Goal: Task Accomplishment & Management: Complete application form

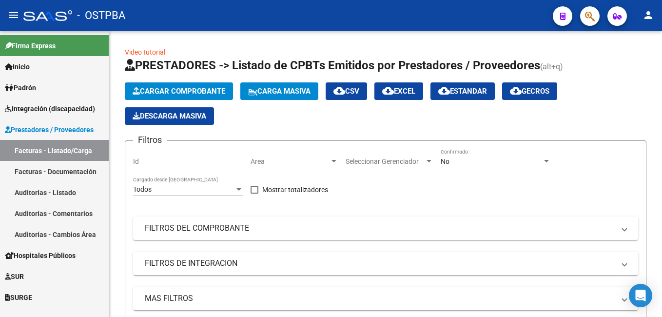
click at [36, 85] on span "Padrón" at bounding box center [20, 87] width 31 height 11
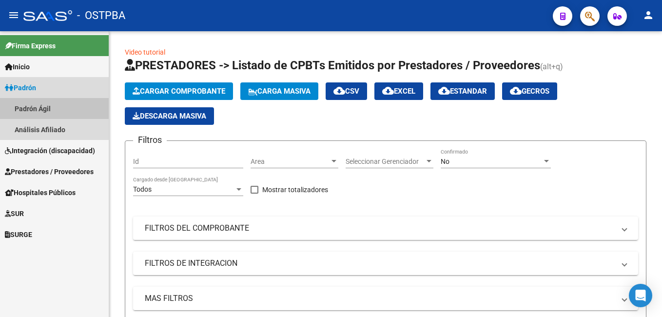
click at [45, 105] on link "Padrón Ágil" at bounding box center [54, 108] width 109 height 21
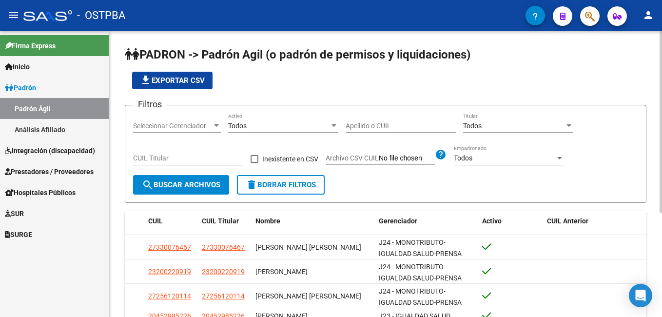
click at [404, 125] on input "Apellido o CUIL" at bounding box center [401, 126] width 110 height 8
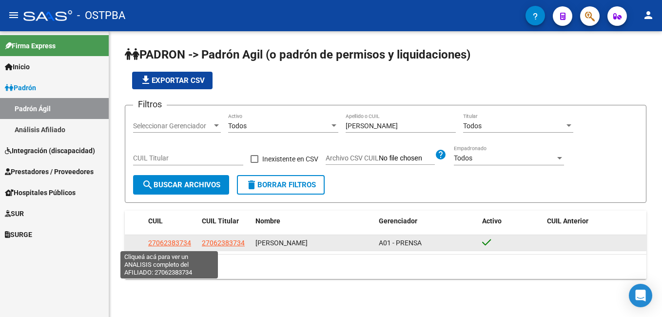
click at [165, 246] on span "27062383734" at bounding box center [169, 243] width 43 height 8
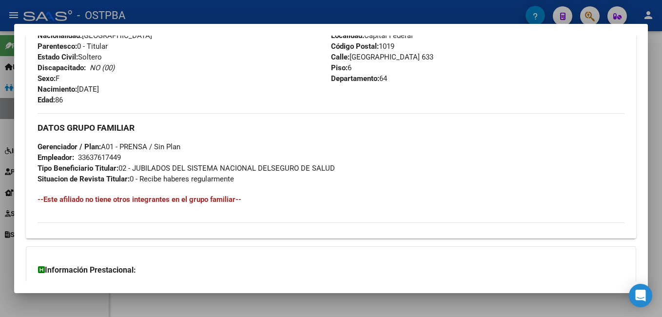
scroll to position [390, 0]
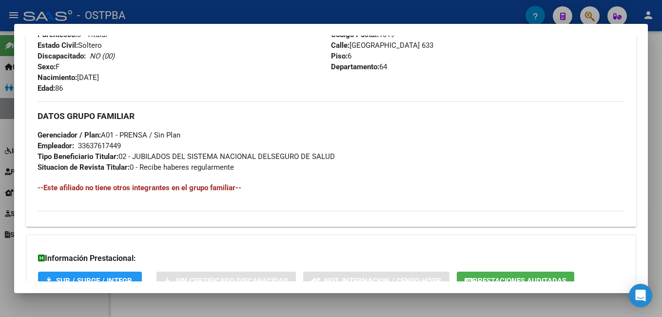
click at [200, 1] on div at bounding box center [331, 158] width 662 height 317
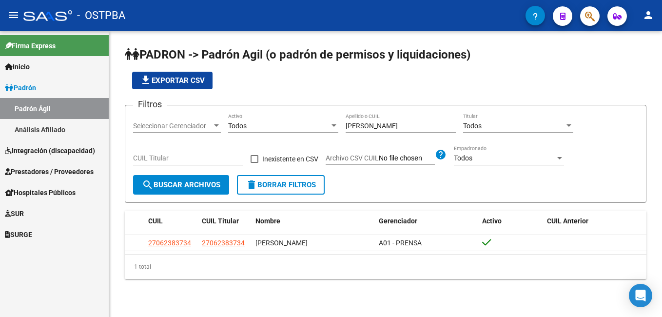
drag, startPoint x: 384, startPoint y: 119, endPoint x: 378, endPoint y: 121, distance: 5.9
click at [378, 121] on div "[PERSON_NAME] Apellido o CUIL" at bounding box center [401, 123] width 110 height 20
drag, startPoint x: 376, startPoint y: 124, endPoint x: 334, endPoint y: 127, distance: 43.0
click at [334, 127] on div "Filtros Seleccionar Gerenciador Seleccionar Gerenciador Todos Activo [PERSON_NA…" at bounding box center [385, 144] width 505 height 62
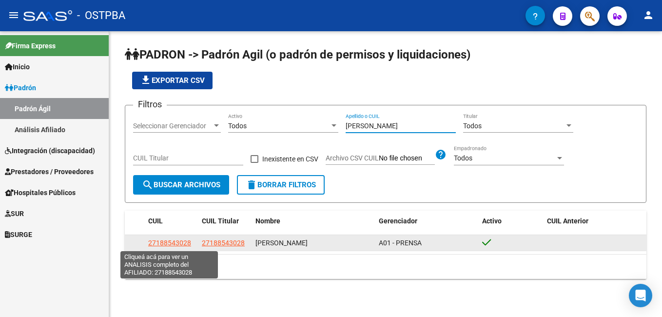
type input "[PERSON_NAME]"
click at [161, 240] on span "27188543028" at bounding box center [169, 243] width 43 height 8
type textarea "27188543028"
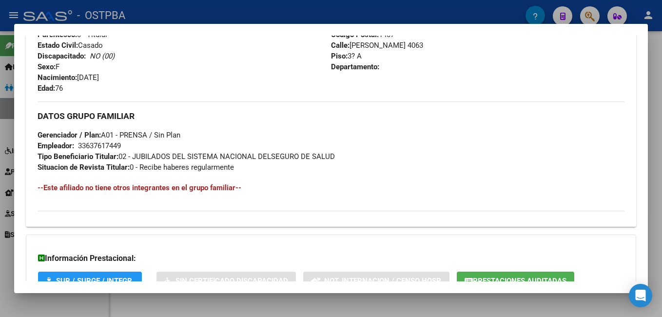
click at [218, 13] on div at bounding box center [331, 158] width 662 height 317
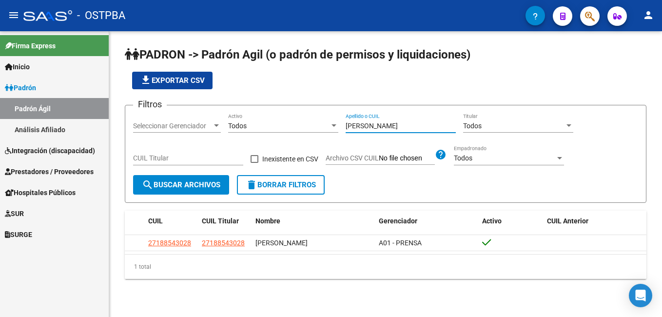
drag, startPoint x: 396, startPoint y: 130, endPoint x: 321, endPoint y: 131, distance: 74.1
click at [321, 131] on div "Filtros Seleccionar Gerenciador Seleccionar Gerenciador Todos Activo [PERSON_NA…" at bounding box center [385, 144] width 505 height 62
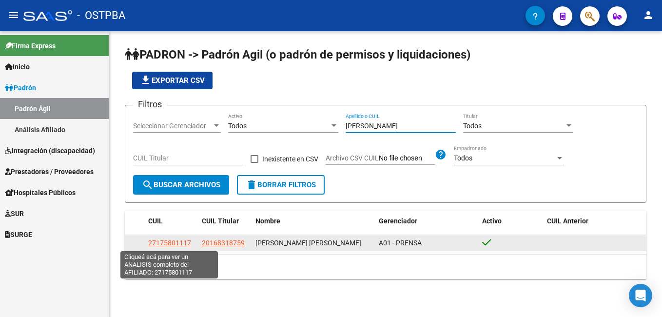
type input "[PERSON_NAME]"
click at [163, 243] on span "27175801117" at bounding box center [169, 243] width 43 height 8
type textarea "27175801117"
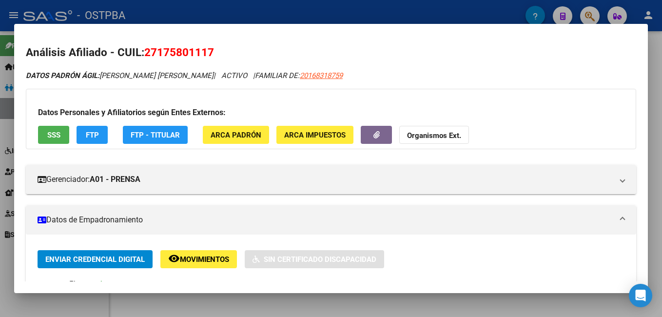
click at [452, 12] on div at bounding box center [331, 158] width 662 height 317
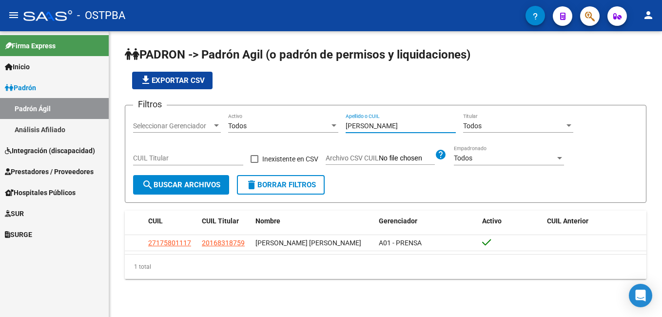
drag, startPoint x: 395, startPoint y: 129, endPoint x: 336, endPoint y: 134, distance: 59.2
click at [336, 134] on div "Filtros Seleccionar Gerenciador Seleccionar Gerenciador Todos Activo [PERSON_NA…" at bounding box center [385, 144] width 505 height 62
type input "block"
click at [34, 129] on link "Análisis Afiliado" at bounding box center [54, 129] width 109 height 21
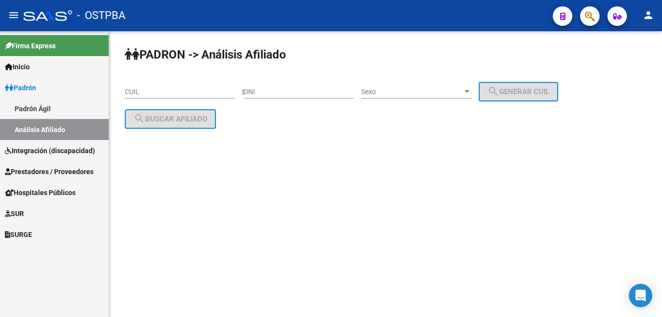
click at [282, 90] on input "DNI" at bounding box center [299, 92] width 110 height 8
type input "17060543"
click at [470, 90] on div at bounding box center [467, 91] width 5 height 2
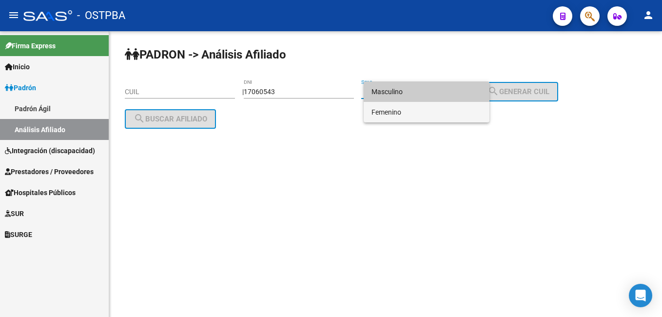
click at [401, 111] on span "Femenino" at bounding box center [427, 112] width 110 height 20
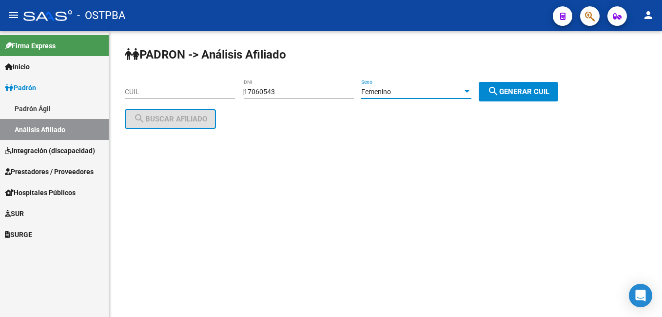
click at [522, 87] on span "search Generar CUIL" at bounding box center [519, 91] width 62 height 9
type input "27-17060543-3"
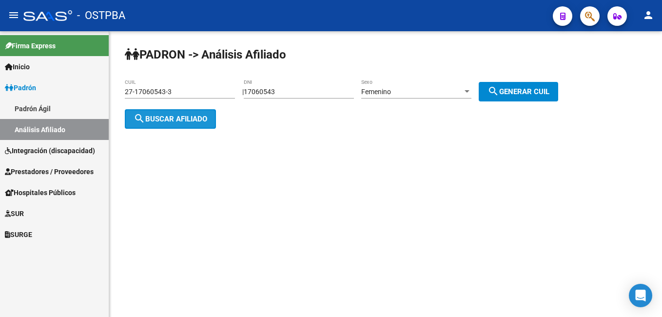
click at [164, 115] on span "search Buscar afiliado" at bounding box center [171, 119] width 74 height 9
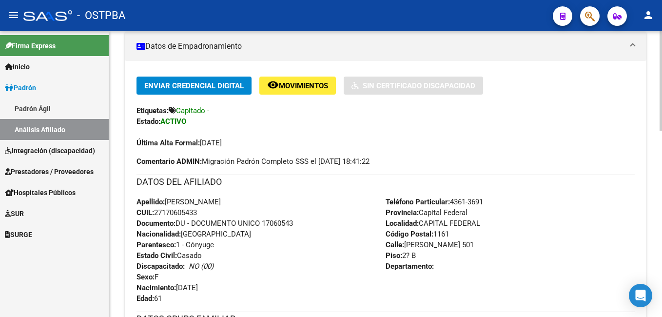
scroll to position [146, 0]
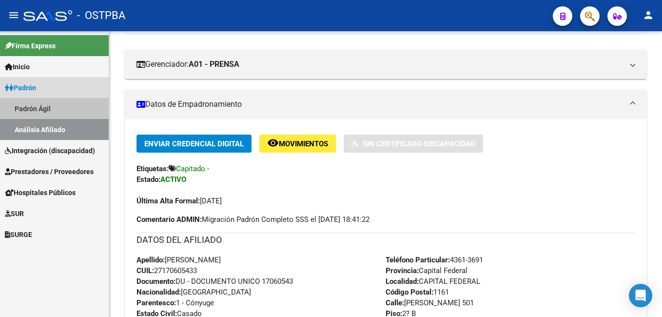
click at [30, 110] on link "Padrón Ágil" at bounding box center [54, 108] width 109 height 21
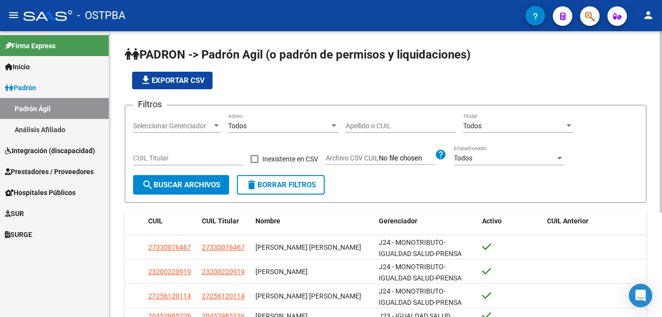
click at [403, 126] on input "Apellido o CUIL" at bounding box center [401, 126] width 110 height 8
type input "[PERSON_NAME]"
click at [216, 129] on div at bounding box center [216, 126] width 9 height 8
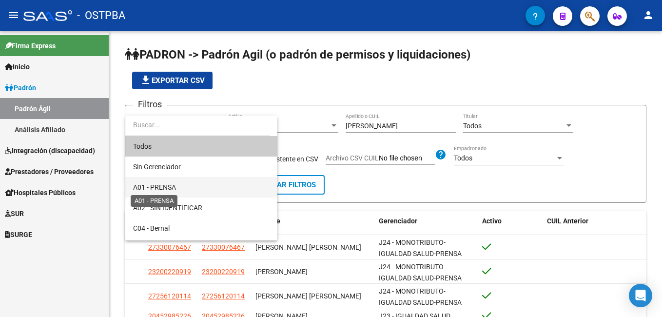
click at [164, 184] on span "A01 - PRENSA" at bounding box center [154, 187] width 43 height 8
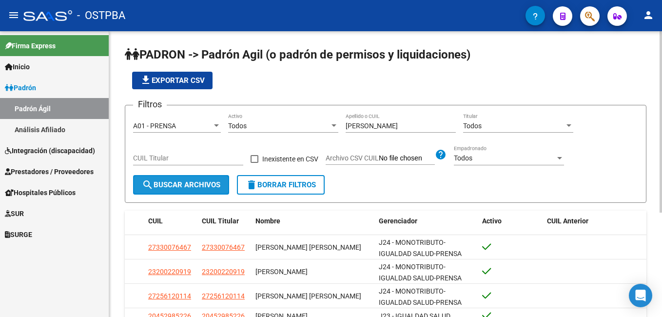
click at [167, 183] on span "search Buscar Archivos" at bounding box center [181, 184] width 79 height 9
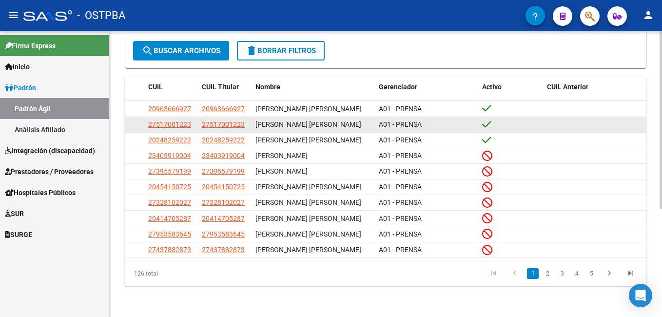
scroll to position [173, 0]
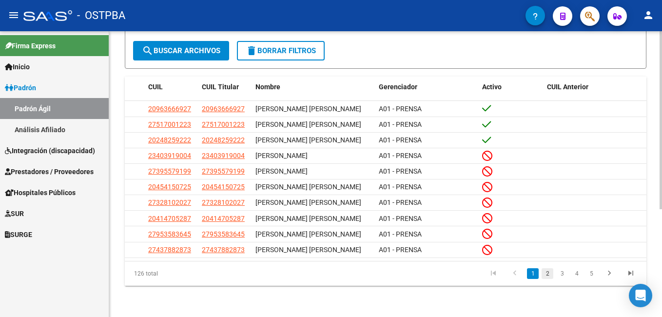
click at [550, 273] on link "2" at bounding box center [548, 273] width 12 height 11
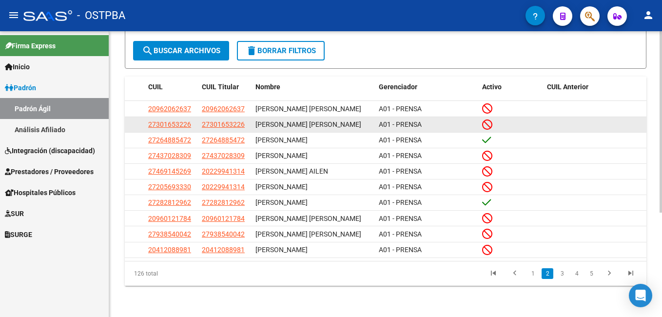
scroll to position [164, 0]
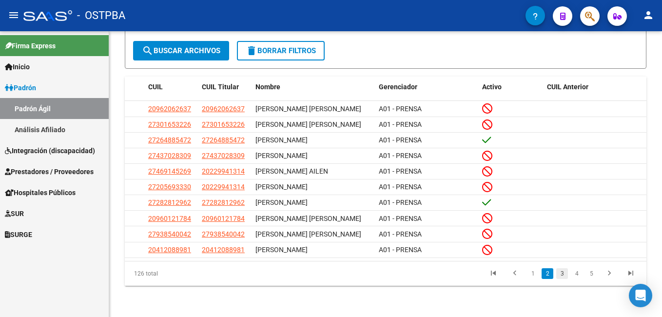
click at [561, 273] on link "3" at bounding box center [562, 273] width 12 height 11
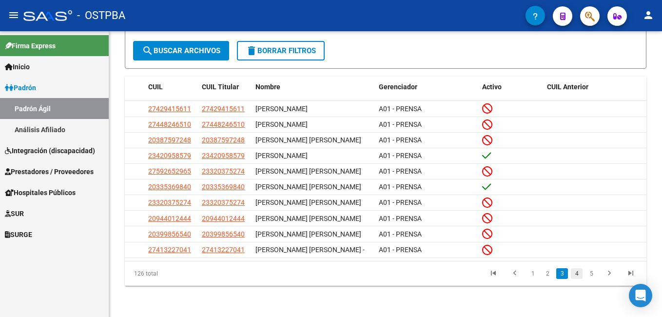
click at [579, 275] on link "4" at bounding box center [577, 273] width 12 height 11
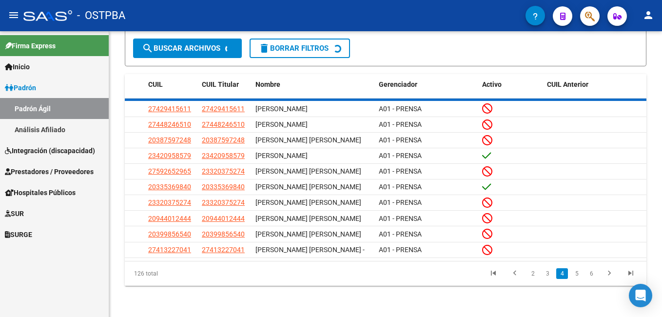
scroll to position [148, 0]
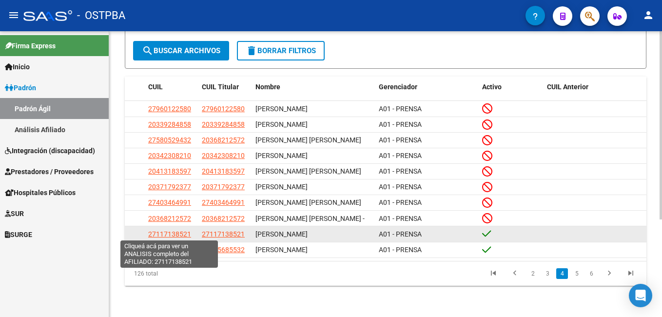
click at [180, 232] on span "27117138521" at bounding box center [169, 234] width 43 height 8
type textarea "27117138521"
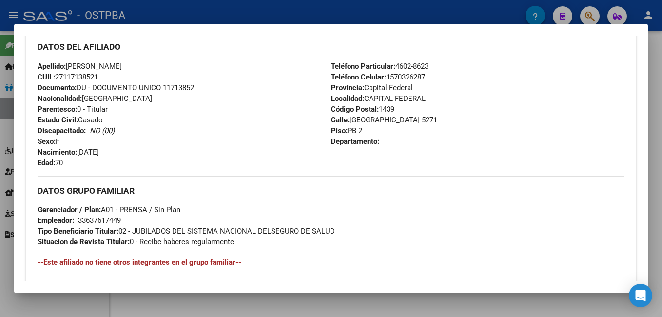
scroll to position [341, 0]
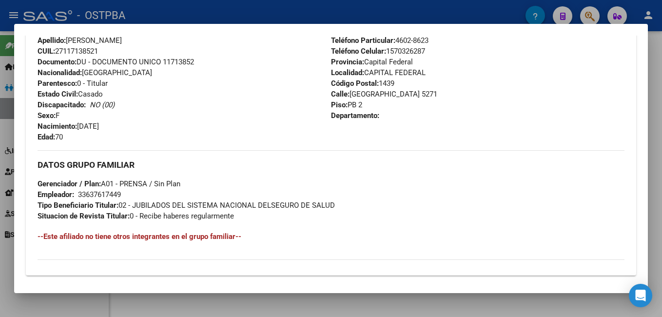
click at [243, 16] on div at bounding box center [331, 158] width 662 height 317
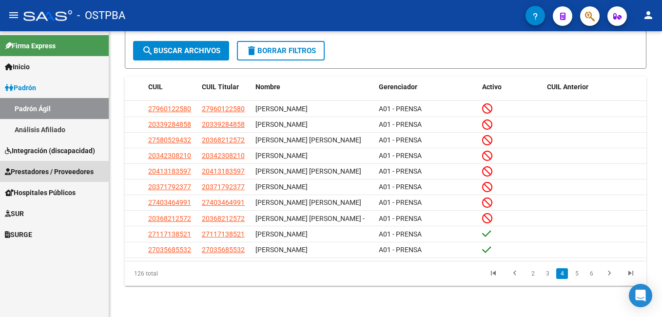
click at [33, 169] on span "Prestadores / Proveedores" at bounding box center [49, 171] width 89 height 11
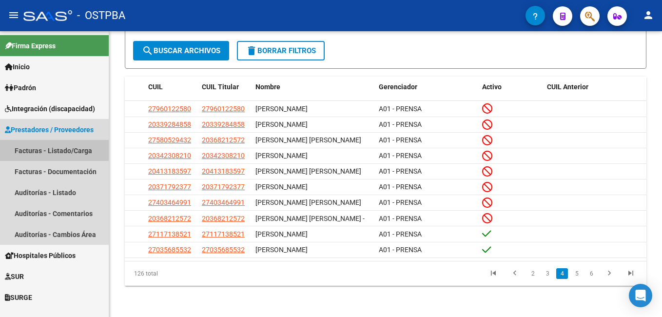
click at [43, 150] on link "Facturas - Listado/Carga" at bounding box center [54, 150] width 109 height 21
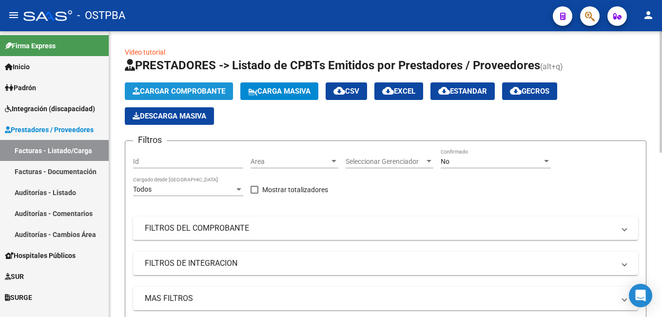
click at [181, 94] on span "Cargar Comprobante" at bounding box center [179, 91] width 93 height 9
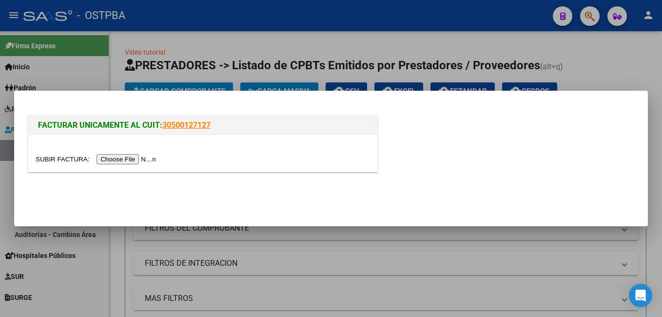
click at [122, 160] on input "file" at bounding box center [97, 159] width 123 height 10
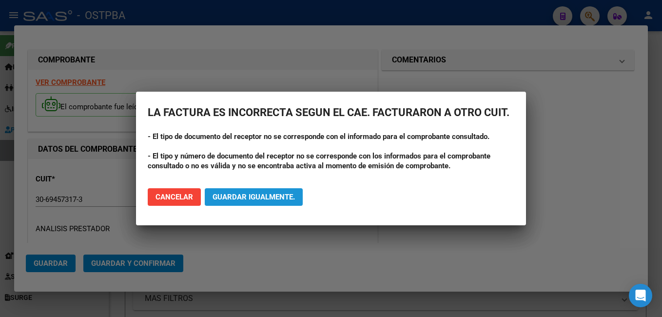
click at [267, 194] on span "Guardar igualmente." at bounding box center [254, 197] width 82 height 9
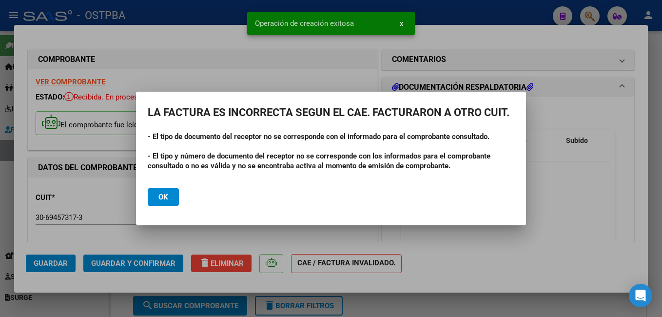
click at [164, 193] on span "Ok" at bounding box center [163, 197] width 10 height 9
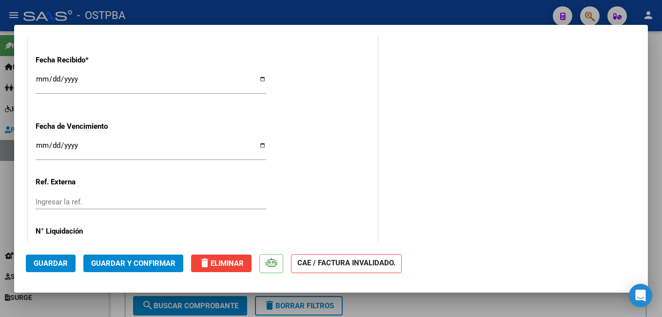
scroll to position [678, 0]
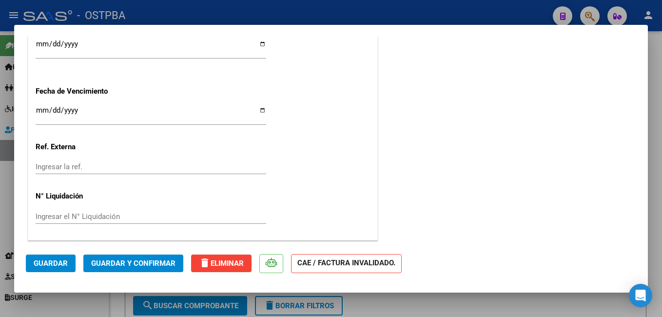
click at [261, 111] on input "Ingresar la fecha" at bounding box center [151, 114] width 231 height 16
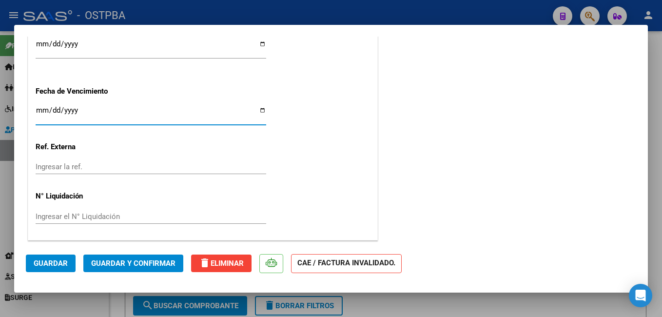
type input "[DATE]"
click at [54, 262] on span "Guardar" at bounding box center [51, 263] width 34 height 9
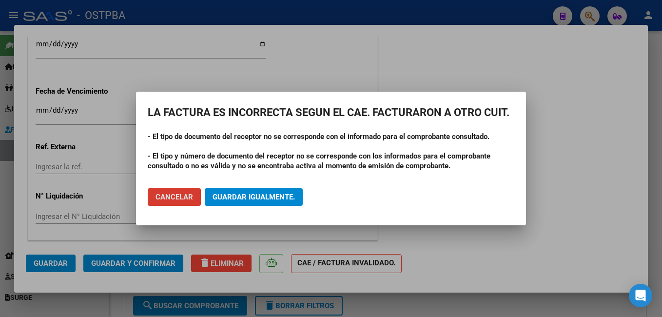
click at [226, 195] on span "Guardar igualmente." at bounding box center [254, 197] width 82 height 9
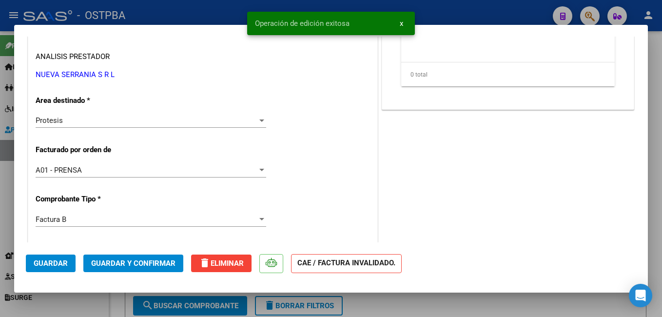
scroll to position [0, 0]
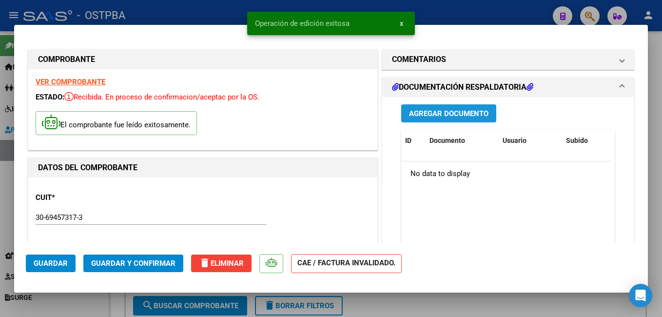
click at [449, 113] on span "Agregar Documento" at bounding box center [448, 113] width 79 height 9
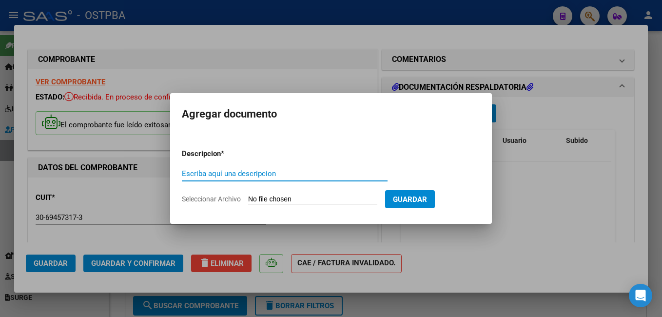
click at [220, 198] on span "Seleccionar Archivo" at bounding box center [211, 199] width 59 height 8
click at [248, 198] on input "Seleccionar Archivo" at bounding box center [312, 199] width 129 height 9
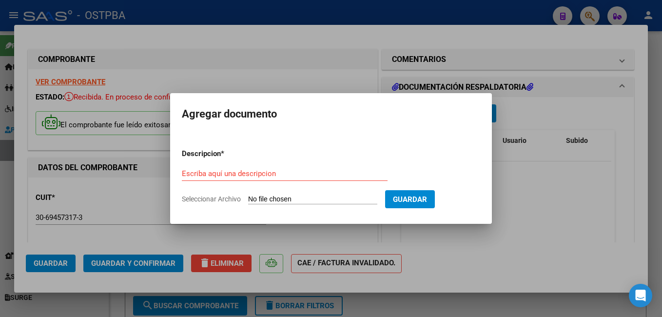
type input "C:\fakepath\Superv [PERSON_NAME].pdf"
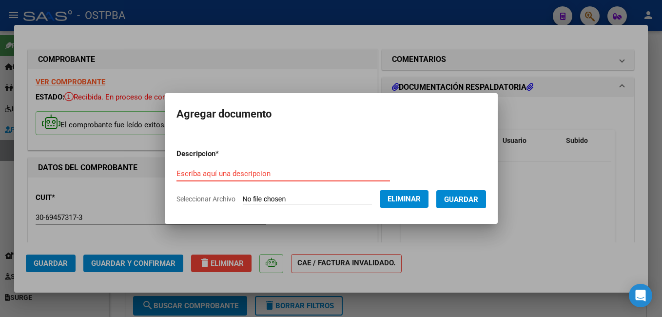
click at [306, 174] on input "Escriba aquí una descripcion" at bounding box center [284, 173] width 214 height 9
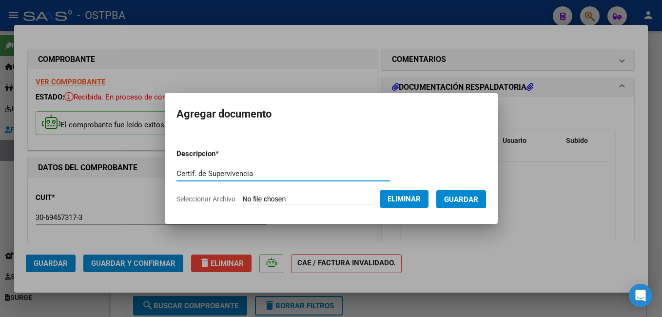
type input "Certif. de Supervivencia"
click at [463, 197] on span "Guardar" at bounding box center [461, 199] width 34 height 9
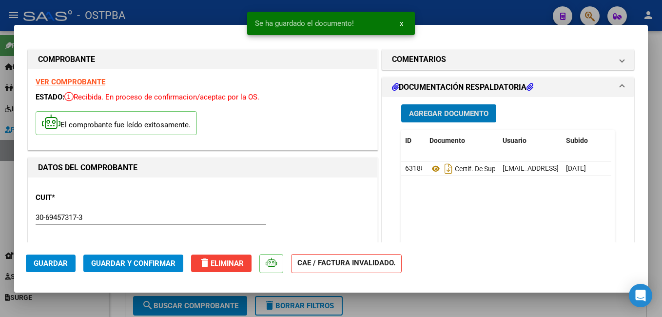
click at [434, 108] on button "Agregar Documento" at bounding box center [448, 113] width 95 height 18
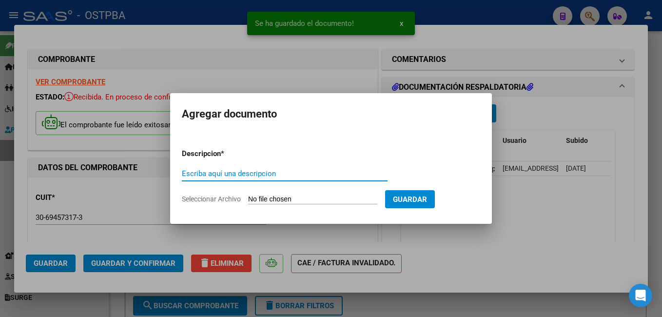
click at [220, 198] on span "Seleccionar Archivo" at bounding box center [211, 199] width 59 height 8
click at [248, 198] on input "Seleccionar Archivo" at bounding box center [312, 199] width 129 height 9
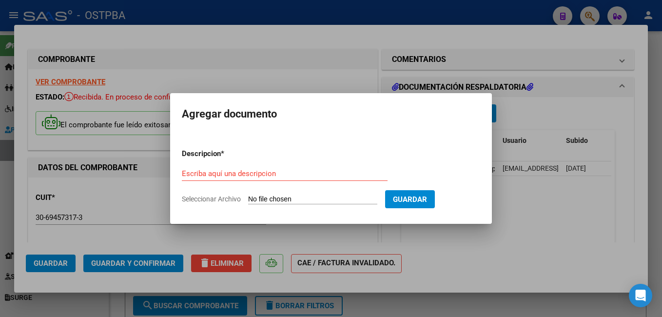
type input "C:\fakepath\nuevo CBU-[PERSON_NAME].pdf"
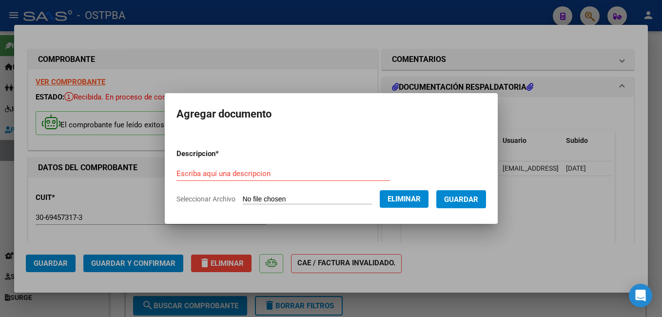
click at [271, 178] on div "Escriba aquí una descripcion" at bounding box center [284, 173] width 214 height 15
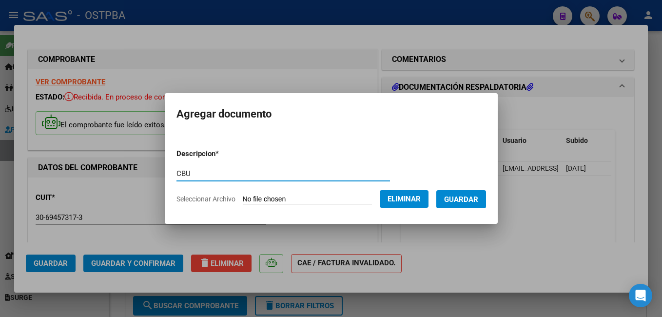
type input "CBU"
click at [478, 196] on span "Guardar" at bounding box center [461, 199] width 34 height 9
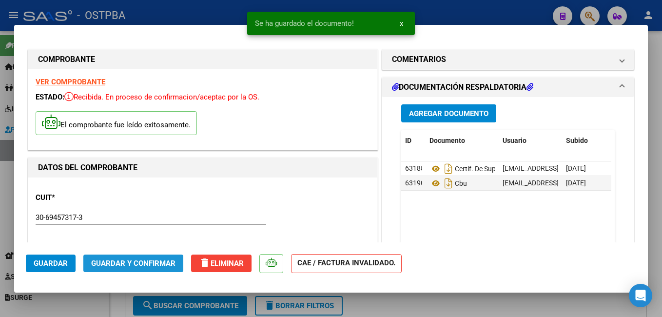
click at [144, 265] on span "Guardar y Confirmar" at bounding box center [133, 263] width 84 height 9
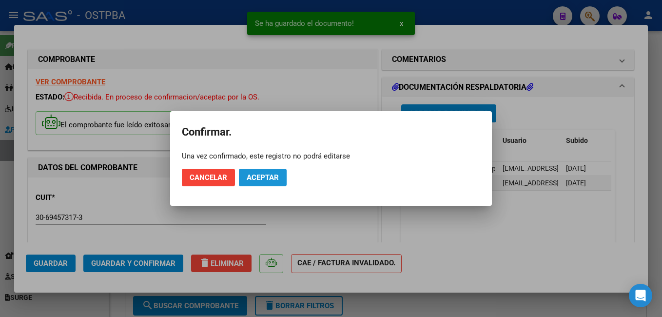
click at [261, 172] on button "Aceptar" at bounding box center [263, 178] width 48 height 18
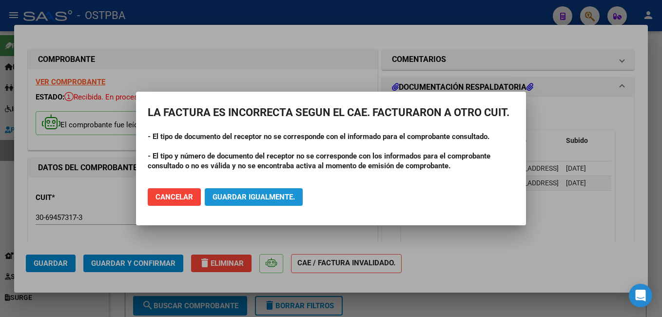
click at [251, 192] on button "Guardar igualmente." at bounding box center [254, 197] width 98 height 18
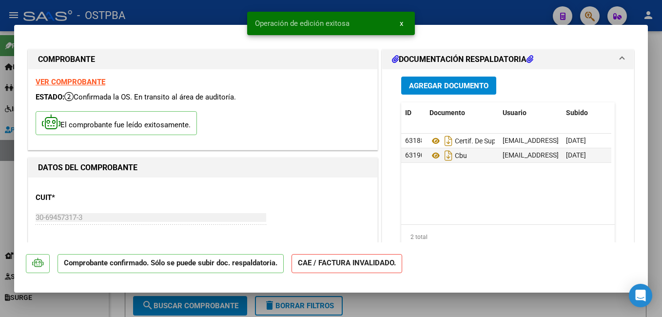
click at [158, 11] on div at bounding box center [331, 158] width 662 height 317
type input "$ 0,00"
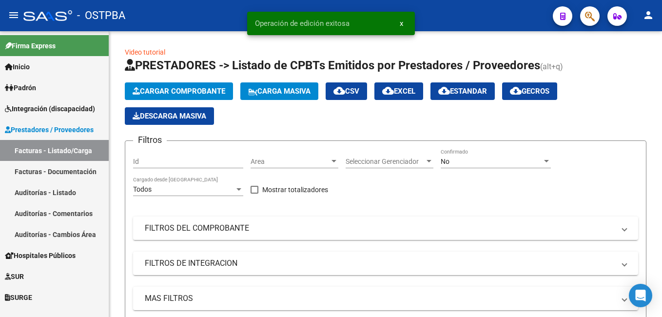
click at [36, 89] on span "Padrón" at bounding box center [20, 87] width 31 height 11
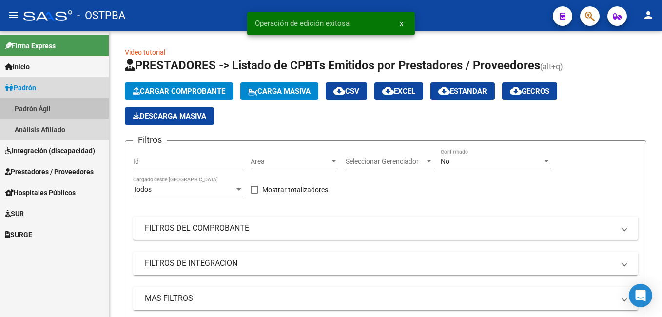
click at [46, 107] on link "Padrón Ágil" at bounding box center [54, 108] width 109 height 21
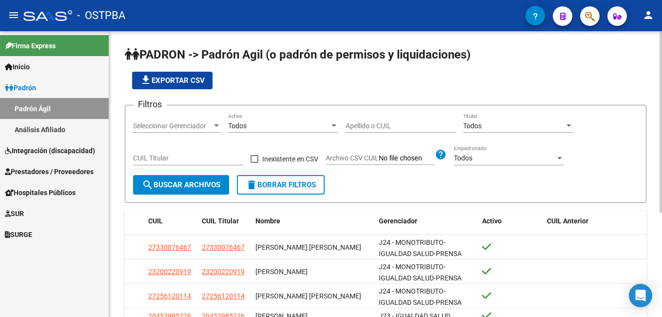
click at [358, 125] on input "Apellido o CUIL" at bounding box center [401, 126] width 110 height 8
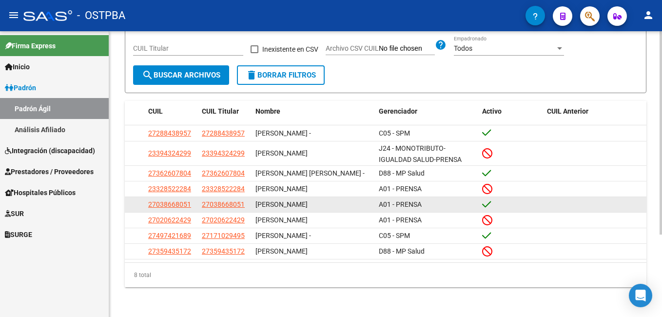
scroll to position [116, 0]
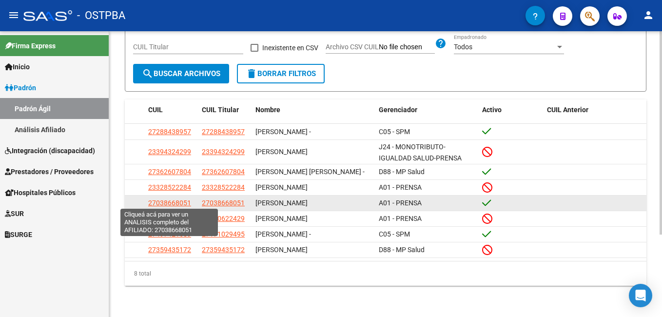
type input "[PERSON_NAME]"
drag, startPoint x: 150, startPoint y: 198, endPoint x: 190, endPoint y: 198, distance: 40.0
click at [190, 199] on span "27038668051" at bounding box center [169, 203] width 43 height 8
copy span "27038668051"
type textarea "27038668051"
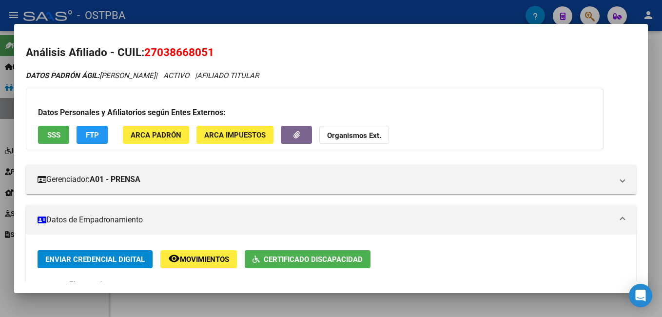
drag, startPoint x: 147, startPoint y: 54, endPoint x: 213, endPoint y: 48, distance: 66.1
click at [213, 48] on span "27038668051" at bounding box center [179, 52] width 70 height 13
drag, startPoint x: 213, startPoint y: 48, endPoint x: 200, endPoint y: 50, distance: 12.3
copy span "27038668051"
click at [199, 17] on div at bounding box center [331, 158] width 662 height 317
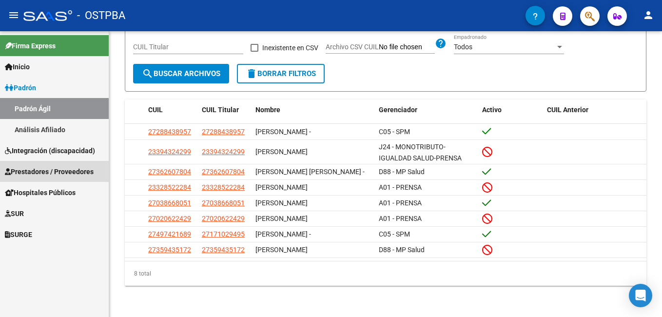
click at [38, 172] on span "Prestadores / Proveedores" at bounding box center [49, 171] width 89 height 11
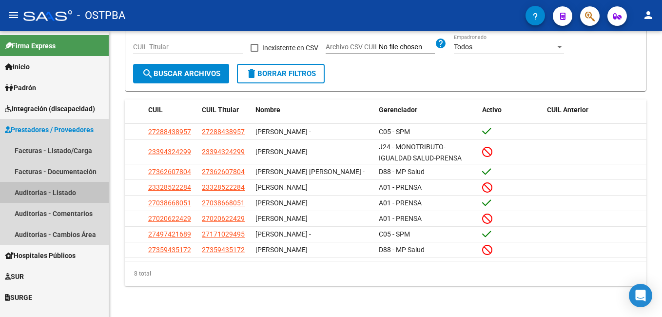
click at [27, 188] on link "Auditorías - Listado" at bounding box center [54, 192] width 109 height 21
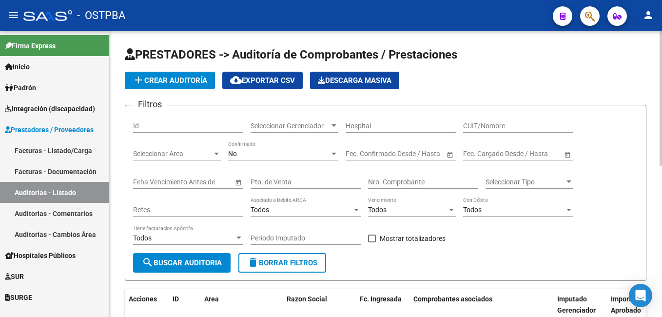
click at [173, 83] on span "add Crear Auditoría" at bounding box center [170, 80] width 75 height 9
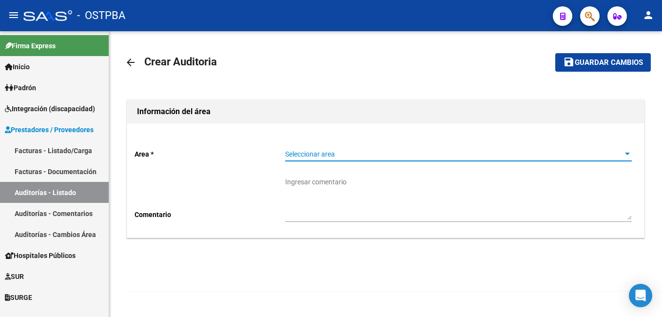
click at [627, 154] on div at bounding box center [627, 154] width 5 height 2
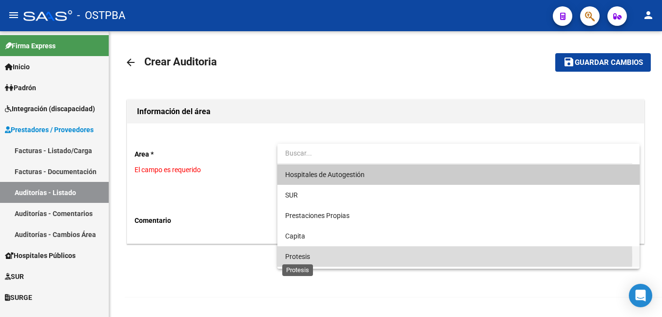
click at [307, 257] on span "Protesis" at bounding box center [297, 257] width 25 height 8
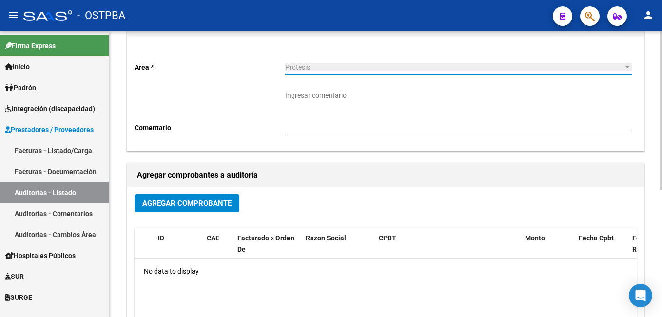
scroll to position [98, 0]
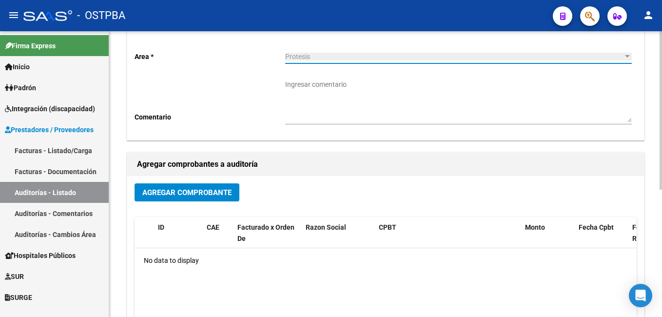
click at [212, 191] on span "Agregar Comprobante" at bounding box center [186, 192] width 89 height 9
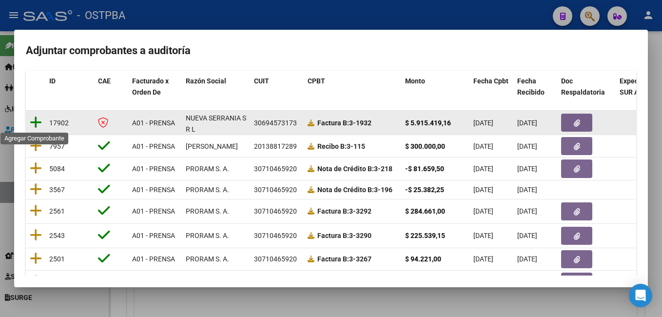
click at [38, 123] on icon at bounding box center [36, 123] width 12 height 14
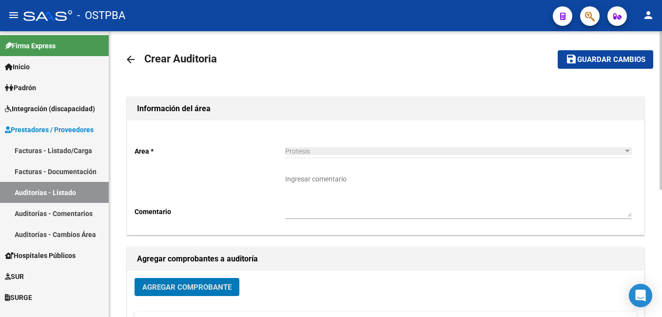
scroll to position [0, 0]
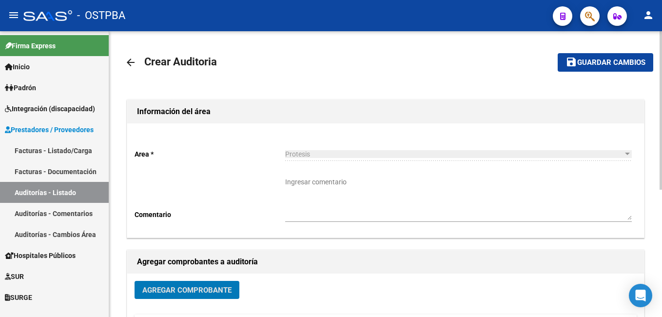
click at [616, 61] on span "Guardar cambios" at bounding box center [611, 63] width 68 height 9
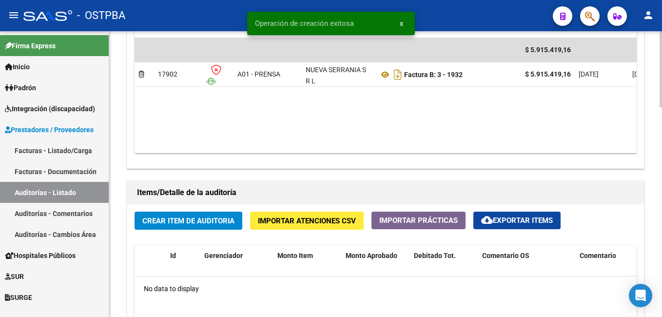
scroll to position [585, 0]
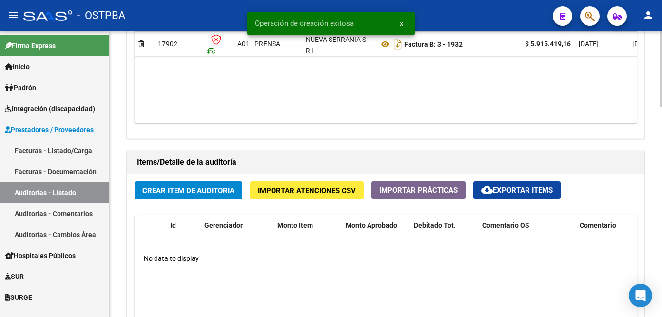
click at [207, 196] on button "Crear Item de Auditoria" at bounding box center [189, 190] width 108 height 18
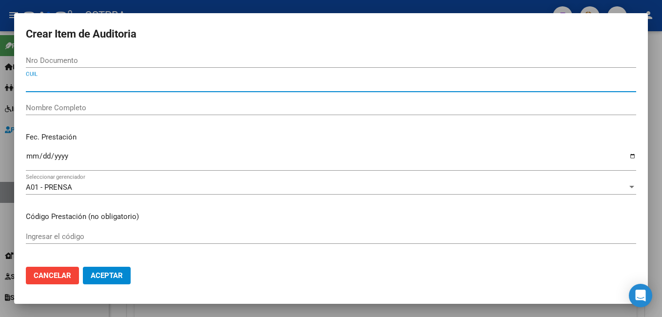
click at [71, 84] on input "CUIL" at bounding box center [331, 84] width 611 height 9
paste input "27038668051"
type input "27038668051"
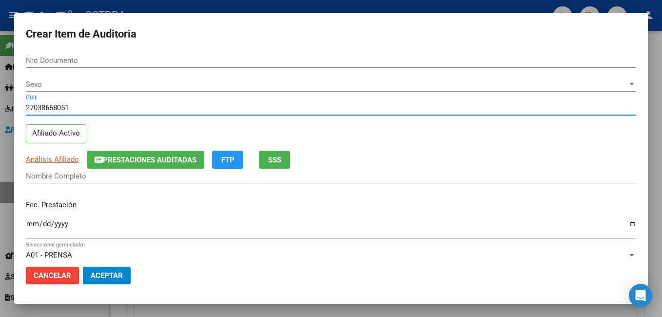
type input "03866805"
type input "[PERSON_NAME]"
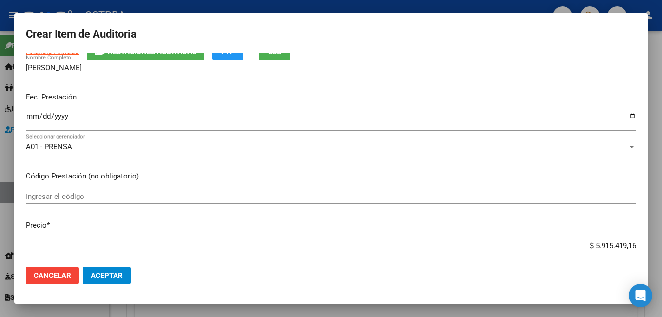
scroll to position [98, 0]
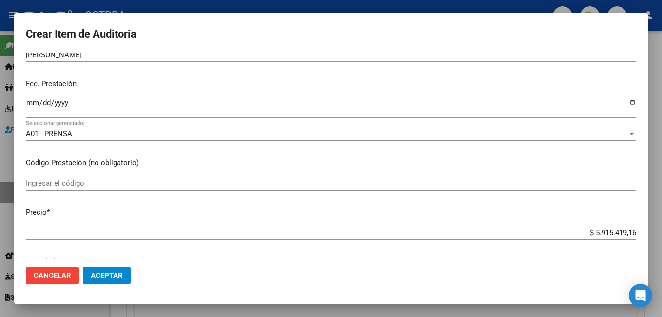
type input "27038668051"
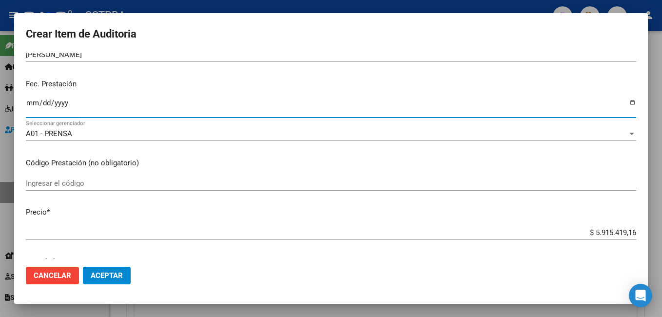
click at [623, 103] on input "Ingresar la fecha" at bounding box center [331, 107] width 611 height 16
type input "[DATE]"
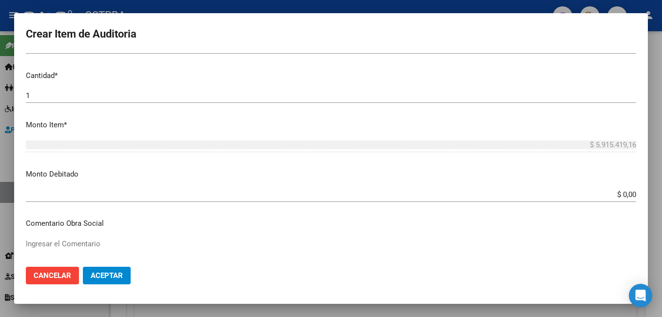
scroll to position [293, 0]
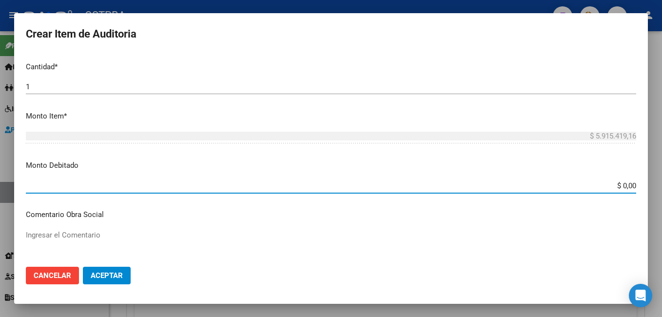
drag, startPoint x: 628, startPoint y: 185, endPoint x: 590, endPoint y: 185, distance: 38.5
click at [590, 185] on input "$ 0,00" at bounding box center [331, 185] width 611 height 9
type input "$ 3.297.061,67"
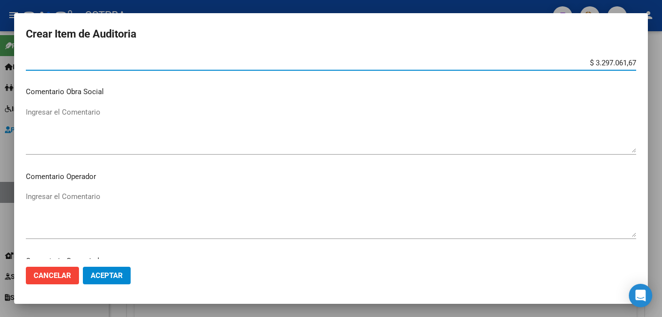
scroll to position [439, 0]
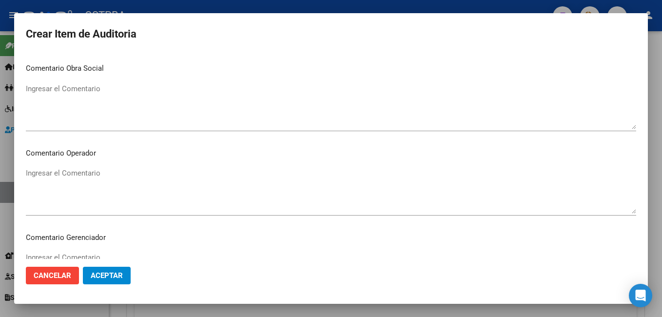
click at [80, 167] on div "Ingresar el Comentario" at bounding box center [331, 191] width 611 height 50
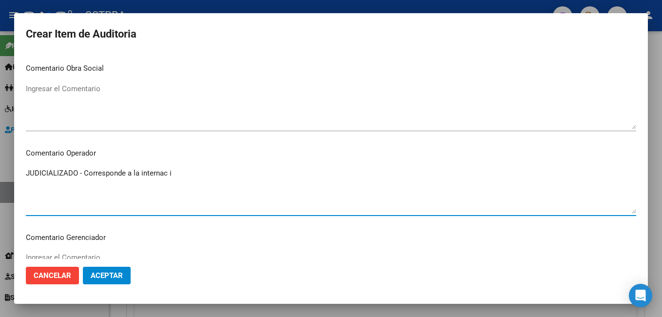
click at [198, 179] on textarea "JUDICIALIZADO - Corresponde a la internac i" at bounding box center [331, 191] width 611 height 46
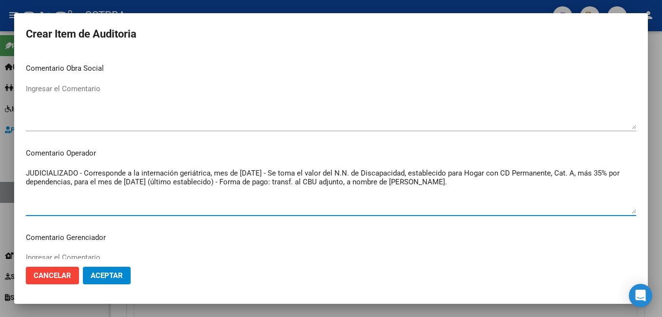
type textarea "JUDICIALIZADO - Corresponde a la internación geriátrica, mes de [DATE] - Se tom…"
click at [111, 277] on span "Aceptar" at bounding box center [107, 275] width 32 height 9
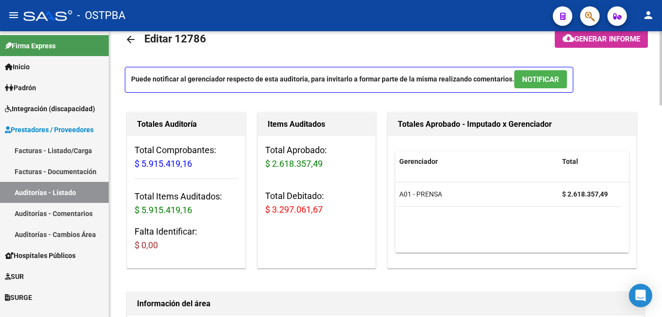
scroll to position [0, 0]
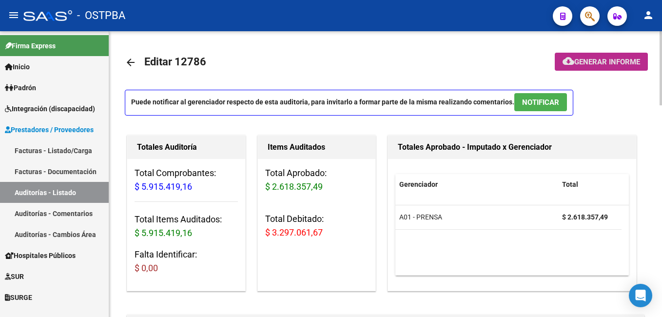
click at [626, 60] on span "Generar informe" at bounding box center [607, 62] width 66 height 9
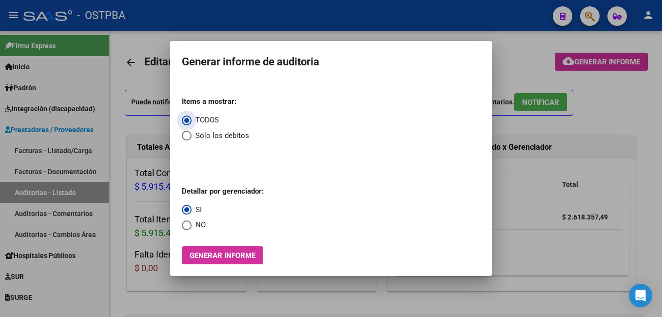
click at [259, 254] on button "Generar informe" at bounding box center [222, 255] width 81 height 18
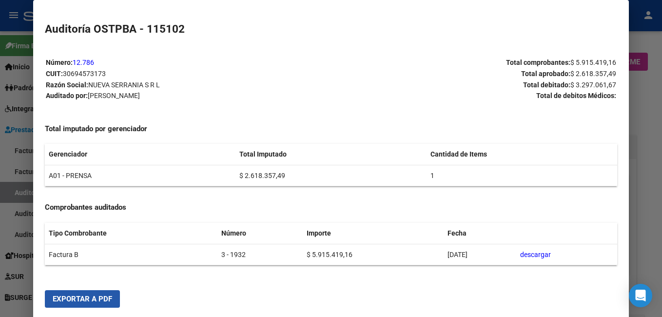
drag, startPoint x: 86, startPoint y: 301, endPoint x: 219, endPoint y: 6, distance: 323.7
click at [86, 300] on span "Exportar a PDF" at bounding box center [82, 299] width 59 height 9
click at [659, 104] on div at bounding box center [331, 158] width 662 height 317
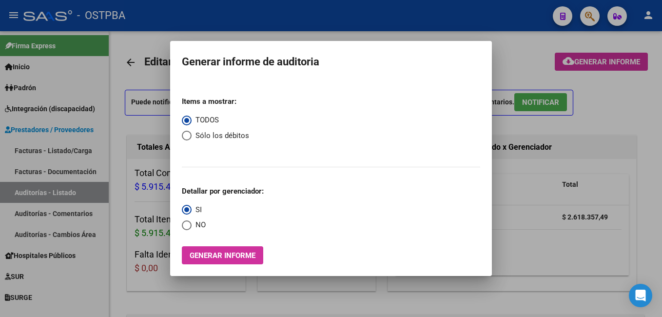
click at [163, 18] on div at bounding box center [331, 158] width 662 height 317
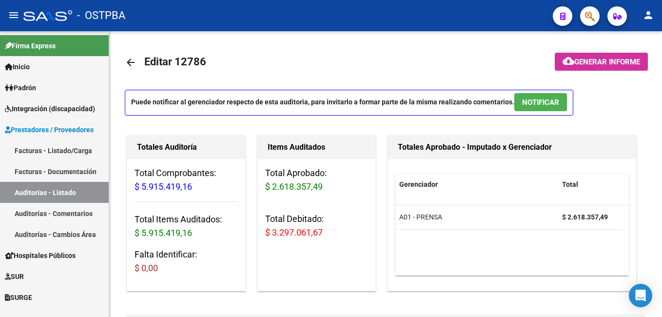
click at [26, 86] on span "Padrón" at bounding box center [20, 87] width 31 height 11
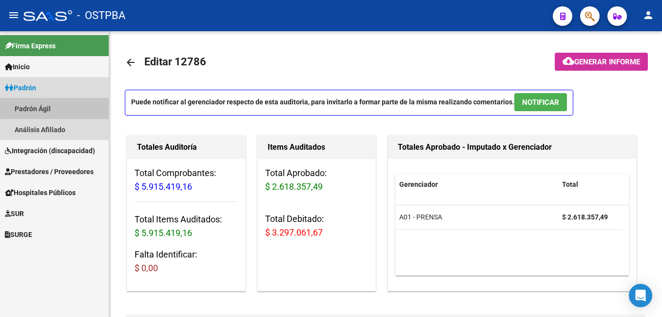
click at [35, 106] on link "Padrón Ágil" at bounding box center [54, 108] width 109 height 21
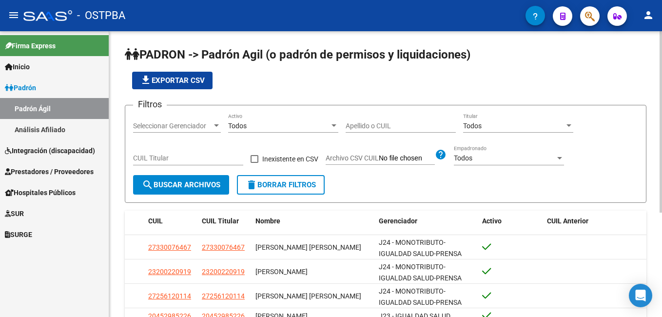
click at [357, 126] on input "Apellido o CUIL" at bounding box center [401, 126] width 110 height 8
type input "[PERSON_NAME]"
click at [217, 127] on div at bounding box center [216, 125] width 5 height 2
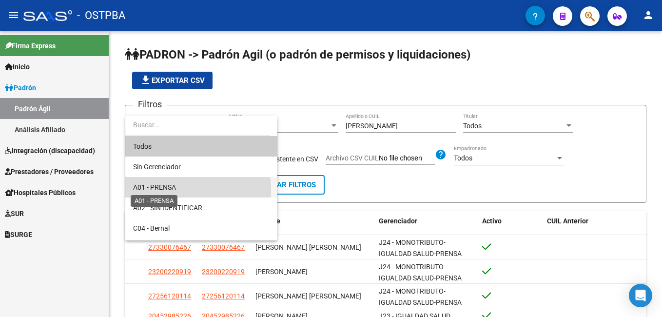
click at [172, 190] on span "A01 - PRENSA" at bounding box center [154, 187] width 43 height 8
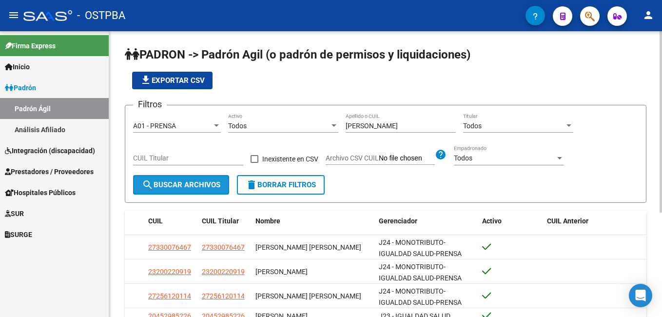
click at [186, 189] on span "search Buscar Archivos" at bounding box center [181, 184] width 79 height 9
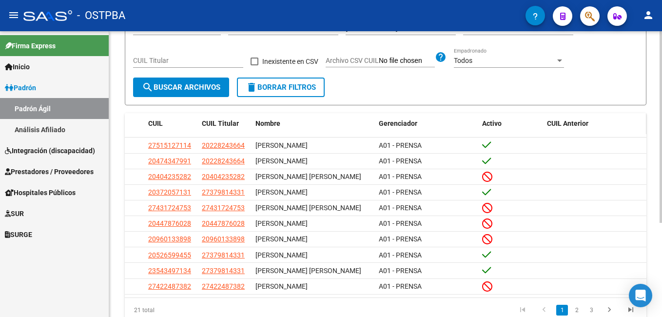
scroll to position [140, 0]
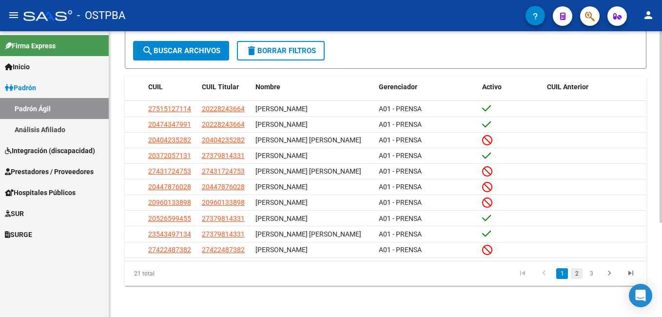
click at [574, 274] on link "2" at bounding box center [577, 273] width 12 height 11
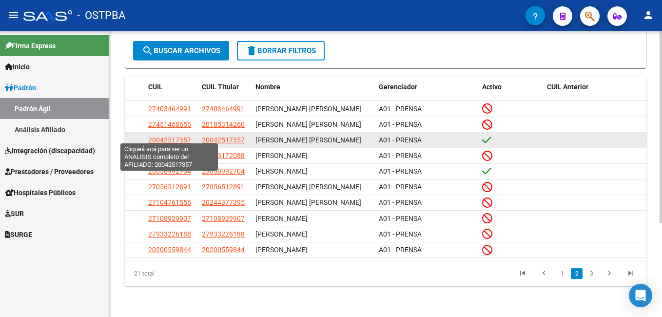
click at [173, 139] on span "20042517357" at bounding box center [169, 140] width 43 height 8
type textarea "20042517357"
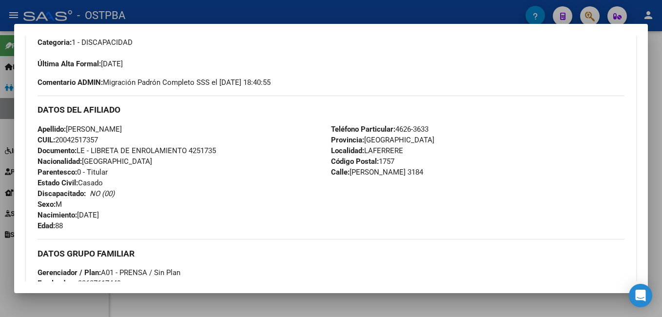
scroll to position [98, 0]
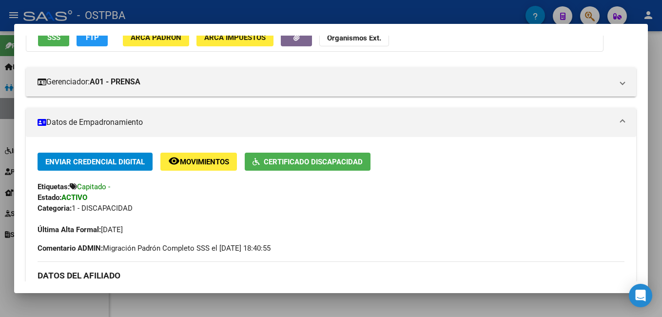
click at [424, 19] on div at bounding box center [331, 158] width 662 height 317
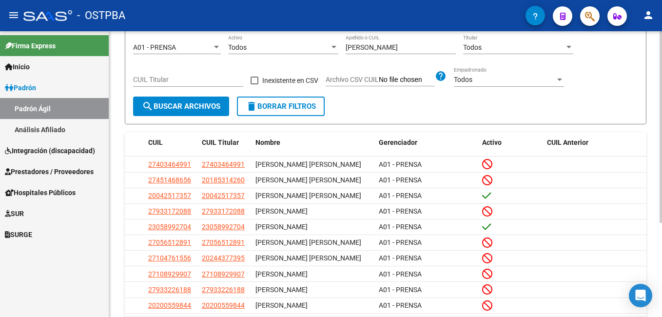
scroll to position [0, 0]
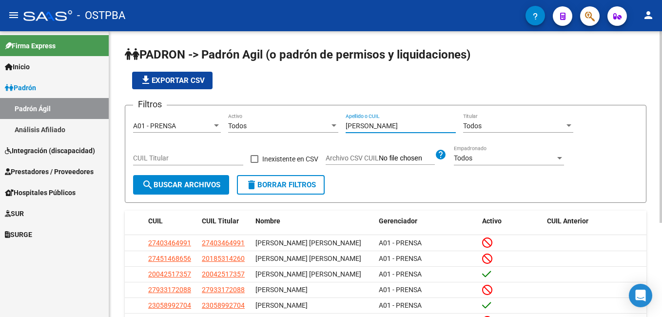
drag, startPoint x: 372, startPoint y: 125, endPoint x: 280, endPoint y: 125, distance: 91.2
click at [284, 128] on div "Filtros A01 - PRENSA Seleccionar Gerenciador Todos Activo [PERSON_NAME] Apellid…" at bounding box center [385, 144] width 505 height 62
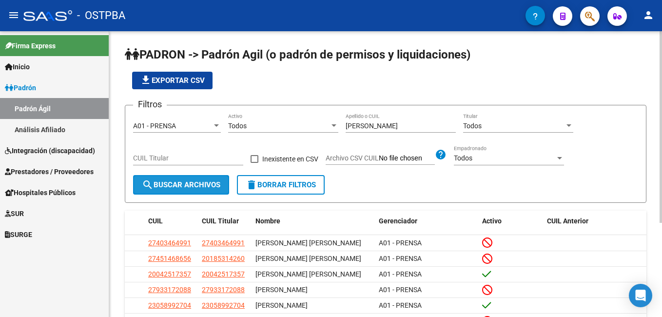
click at [199, 187] on span "search Buscar Archivos" at bounding box center [181, 184] width 79 height 9
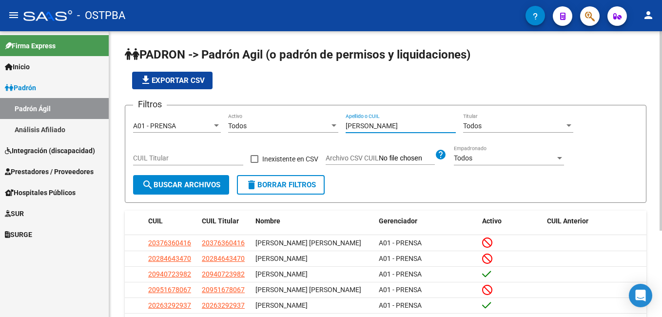
drag, startPoint x: 369, startPoint y: 125, endPoint x: 334, endPoint y: 127, distance: 34.7
click at [334, 127] on div "Filtros A01 - PRENSA Seleccionar Gerenciador Todos Activo [PERSON_NAME] Apellid…" at bounding box center [385, 144] width 505 height 62
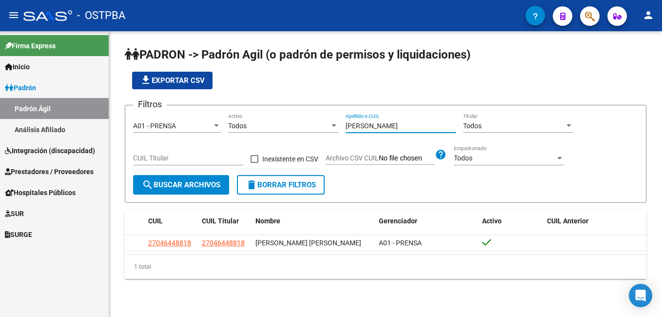
drag, startPoint x: 383, startPoint y: 126, endPoint x: 329, endPoint y: 131, distance: 54.8
click at [329, 131] on div "Filtros A01 - PRENSA Seleccionar Gerenciador Todos Activo [PERSON_NAME] Apellid…" at bounding box center [385, 144] width 505 height 62
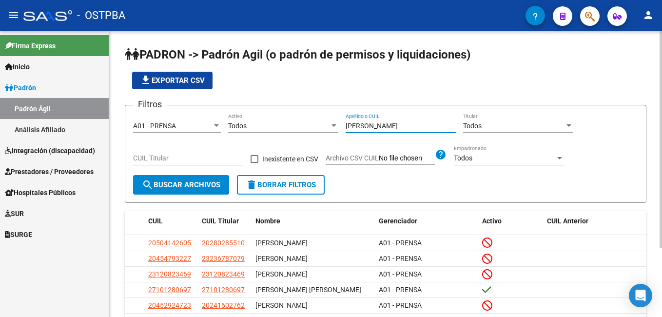
drag, startPoint x: 375, startPoint y: 129, endPoint x: 335, endPoint y: 126, distance: 39.6
click at [335, 126] on div "Filtros A01 - PRENSA Seleccionar Gerenciador Todos Activo [PERSON_NAME] Apellid…" at bounding box center [385, 144] width 505 height 62
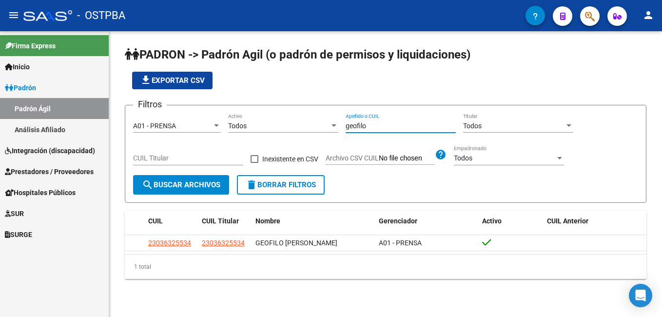
drag, startPoint x: 370, startPoint y: 124, endPoint x: 324, endPoint y: 128, distance: 46.0
click at [324, 128] on div "Filtros A01 - PRENSA Seleccionar Gerenciador Todos Activo geofilo Apellido o CU…" at bounding box center [385, 144] width 505 height 62
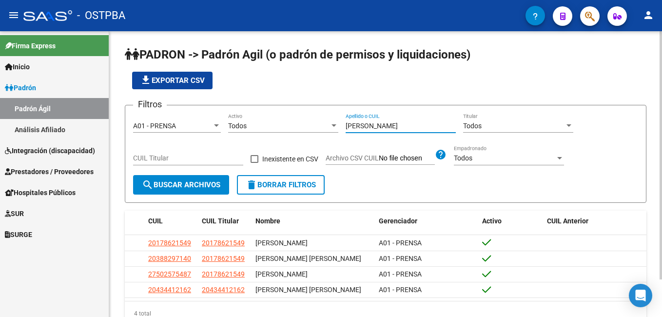
drag, startPoint x: 369, startPoint y: 125, endPoint x: 322, endPoint y: 127, distance: 46.4
click at [322, 127] on div "Filtros A01 - PRENSA Seleccionar Gerenciador Todos Activo [PERSON_NAME] Apellid…" at bounding box center [385, 144] width 505 height 62
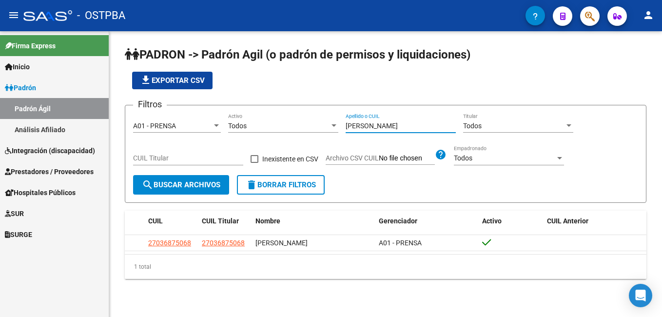
drag, startPoint x: 373, startPoint y: 126, endPoint x: 327, endPoint y: 125, distance: 45.9
click at [327, 125] on div "Filtros A01 - PRENSA Seleccionar Gerenciador Todos Activo [PERSON_NAME] Apellid…" at bounding box center [385, 144] width 505 height 62
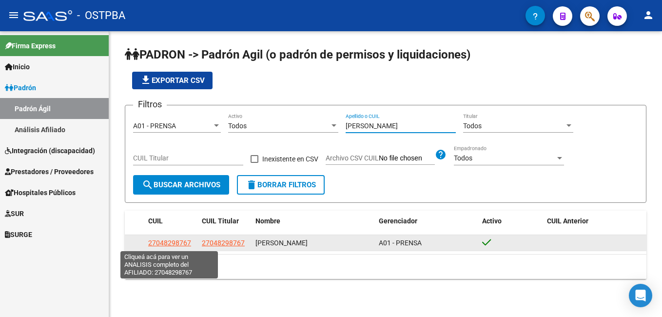
type input "[PERSON_NAME]"
click at [174, 244] on span "27048298767" at bounding box center [169, 243] width 43 height 8
type textarea "27048298767"
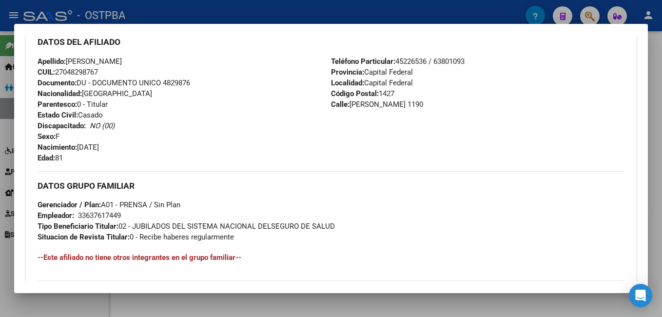
scroll to position [341, 0]
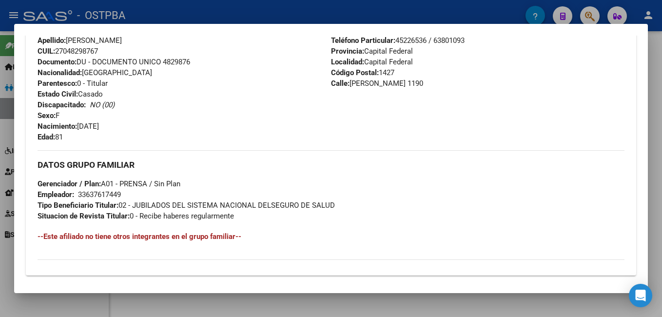
click at [310, 4] on div at bounding box center [331, 158] width 662 height 317
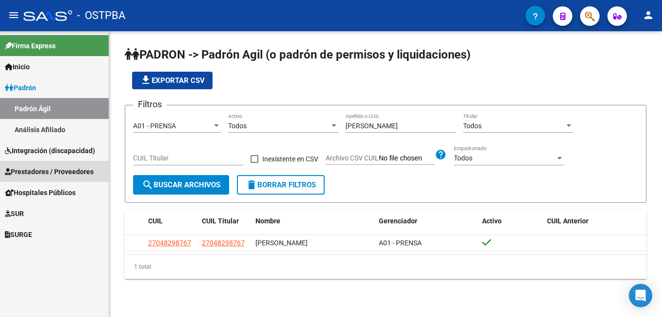
click at [58, 167] on span "Prestadores / Proveedores" at bounding box center [49, 171] width 89 height 11
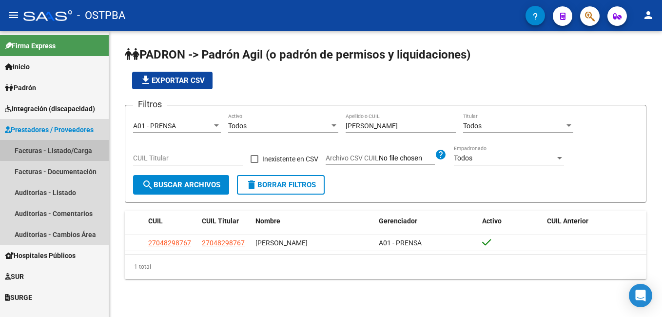
click at [59, 145] on link "Facturas - Listado/Carga" at bounding box center [54, 150] width 109 height 21
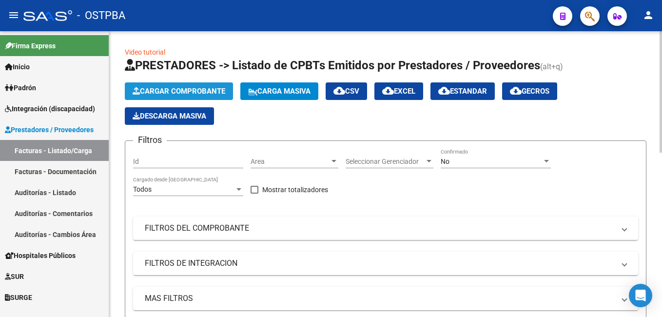
click at [173, 88] on span "Cargar Comprobante" at bounding box center [179, 91] width 93 height 9
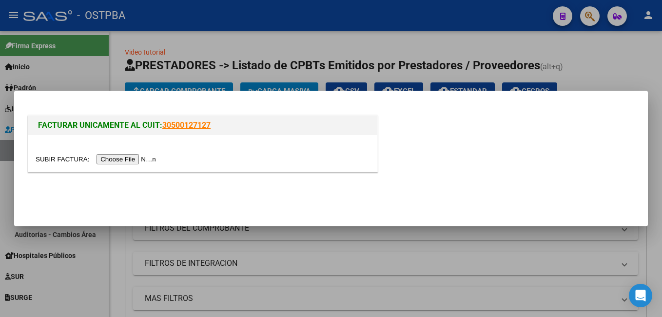
click at [131, 160] on input "file" at bounding box center [97, 159] width 123 height 10
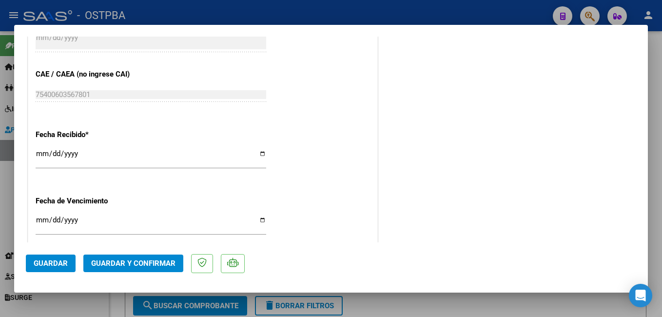
scroll to position [634, 0]
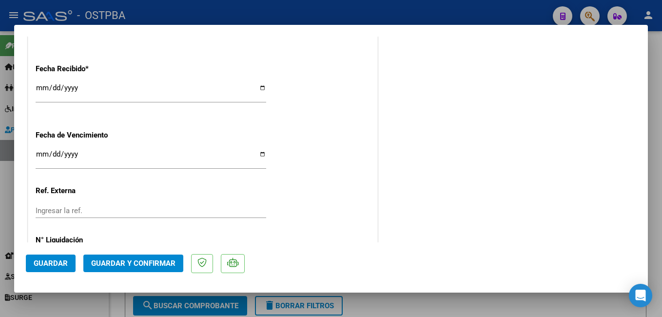
click at [259, 154] on input "Ingresar la fecha" at bounding box center [151, 158] width 231 height 16
type input "[DATE]"
click at [63, 264] on span "Guardar" at bounding box center [51, 263] width 34 height 9
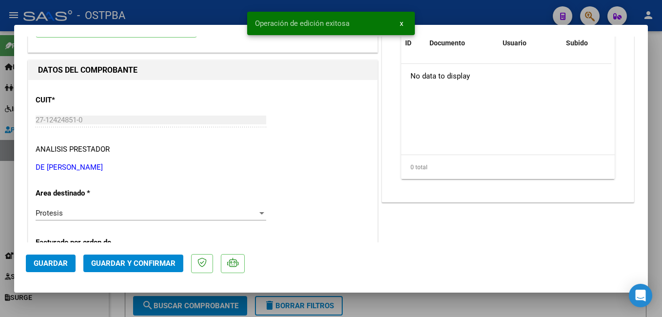
scroll to position [0, 0]
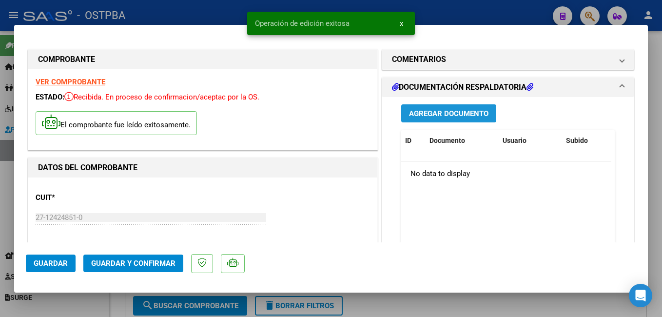
click at [432, 112] on span "Agregar Documento" at bounding box center [448, 113] width 79 height 9
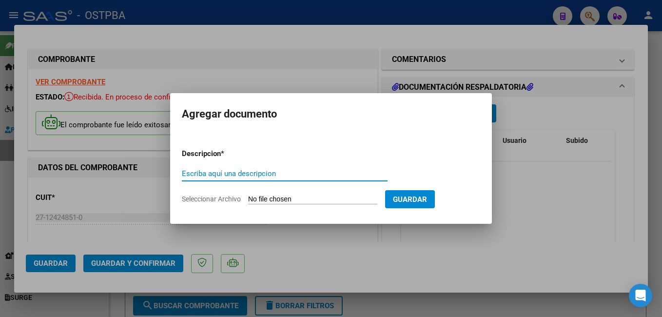
click at [198, 201] on span "Seleccionar Archivo" at bounding box center [211, 199] width 59 height 8
click at [248, 201] on input "Seleccionar Archivo" at bounding box center [312, 199] width 129 height 9
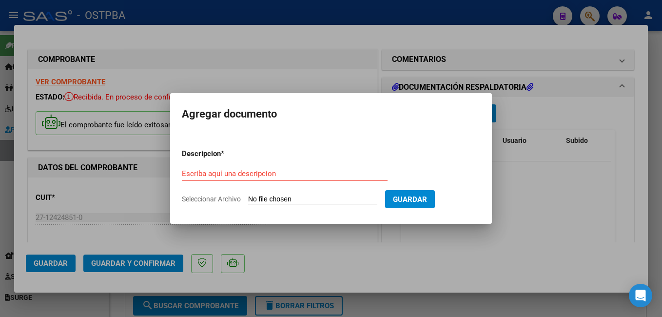
type input "C:\fakepath\L&S.docx"
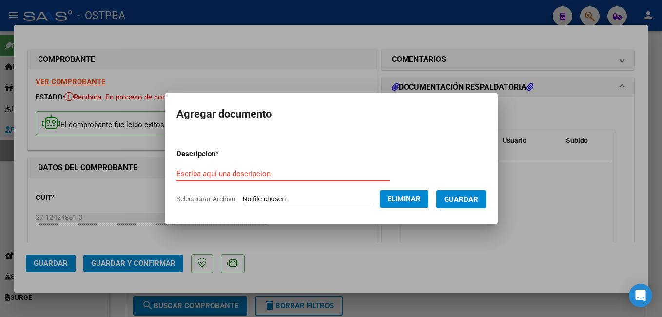
click at [266, 175] on input "Escriba aquí una descripcion" at bounding box center [284, 173] width 214 height 9
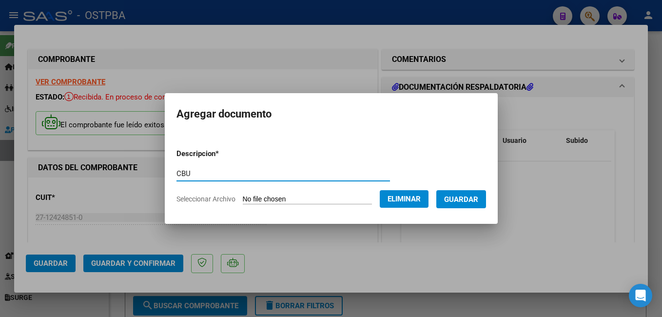
type input "CBU"
click at [469, 192] on button "Guardar" at bounding box center [461, 199] width 50 height 18
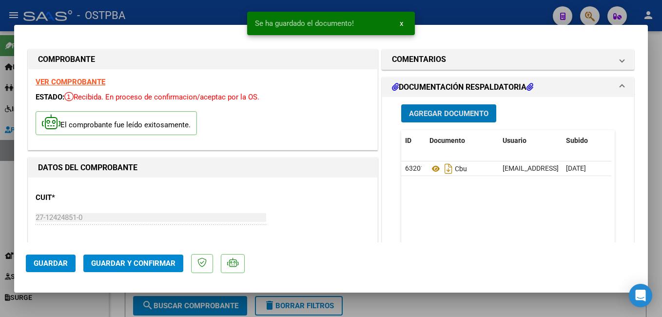
click at [419, 111] on span "Agregar Documento" at bounding box center [448, 113] width 79 height 9
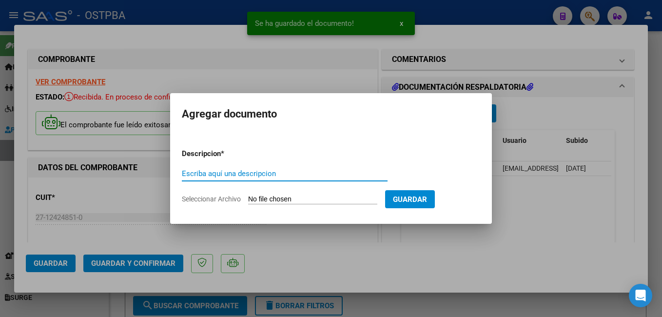
click at [212, 199] on span "Seleccionar Archivo" at bounding box center [211, 199] width 59 height 8
click at [248, 199] on input "Seleccionar Archivo" at bounding box center [312, 199] width 129 height 9
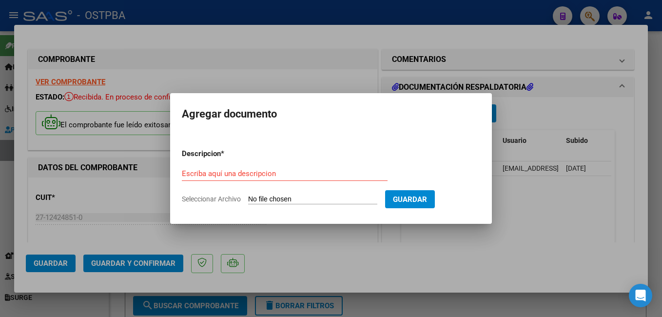
type input "C:\fakepath\PLANILLA PRENSA SEPTIEMBRE-25.pdf"
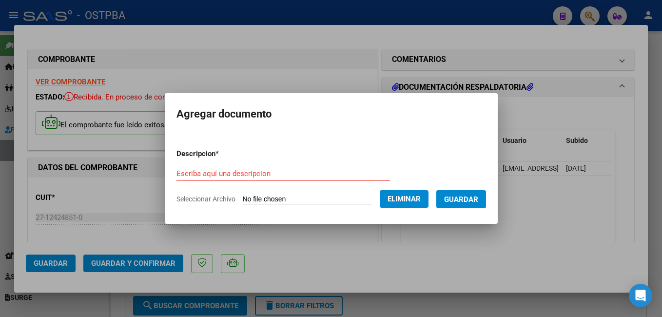
click at [259, 176] on input "Escriba aquí una descripcion" at bounding box center [284, 173] width 214 height 9
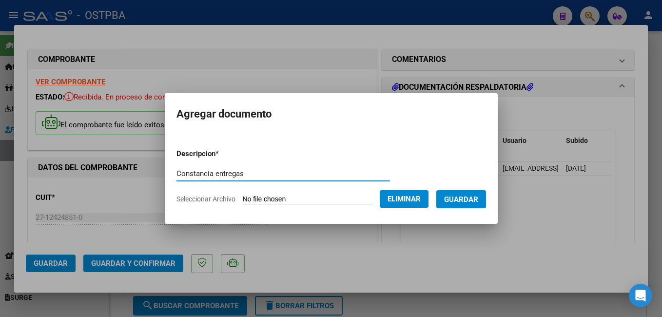
type input "Constancia entregas"
click at [486, 203] on button "Guardar" at bounding box center [461, 199] width 50 height 18
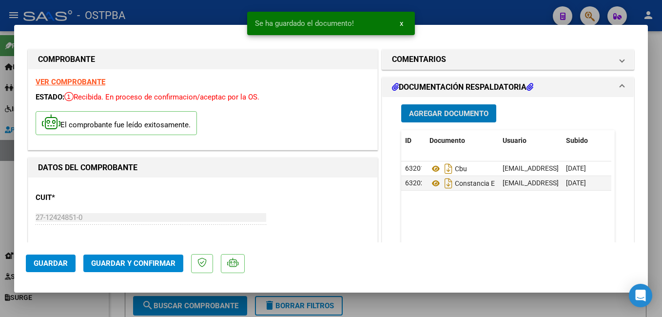
click at [459, 112] on span "Agregar Documento" at bounding box center [448, 113] width 79 height 9
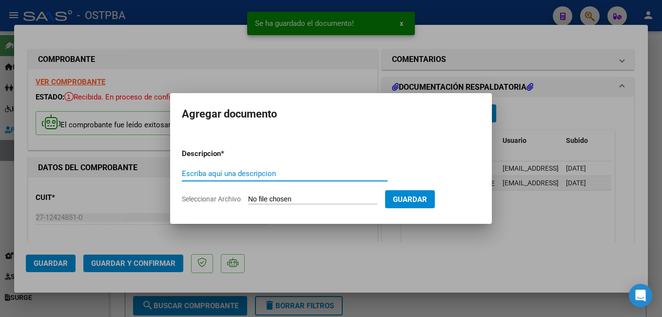
click at [218, 198] on span "Seleccionar Archivo" at bounding box center [211, 199] width 59 height 8
click at [248, 198] on input "Seleccionar Archivo" at bounding box center [312, 199] width 129 height 9
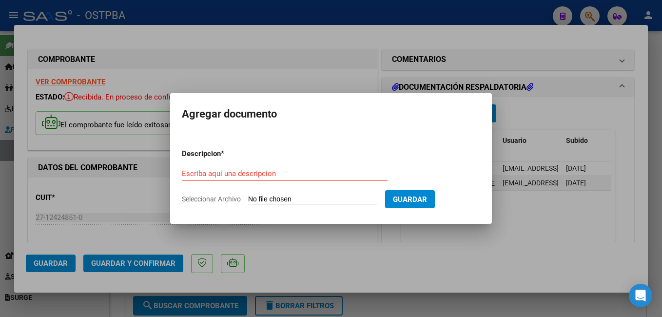
type input "C:\fakepath\[PERSON_NAME].jpg"
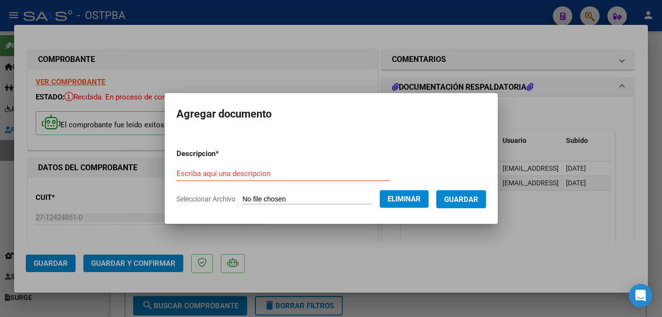
click at [268, 177] on input "Escriba aquí una descripcion" at bounding box center [284, 173] width 214 height 9
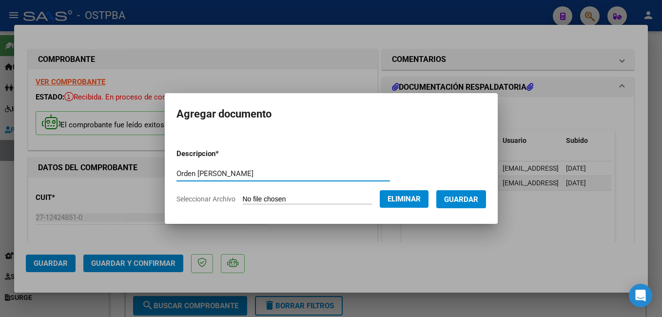
type input "Orden [PERSON_NAME]"
click at [478, 198] on span "Guardar" at bounding box center [461, 199] width 34 height 9
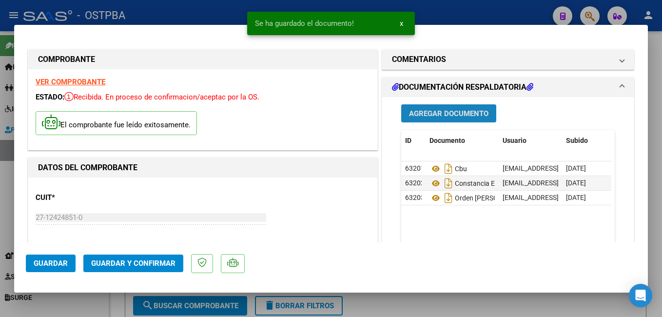
click at [459, 111] on span "Agregar Documento" at bounding box center [448, 113] width 79 height 9
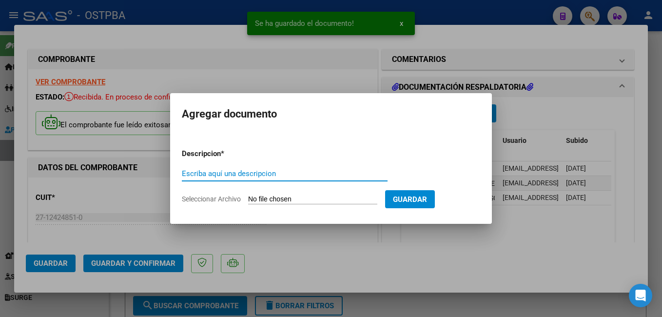
click at [219, 198] on span "Seleccionar Archivo" at bounding box center [211, 199] width 59 height 8
click at [248, 198] on input "Seleccionar Archivo" at bounding box center [312, 199] width 129 height 9
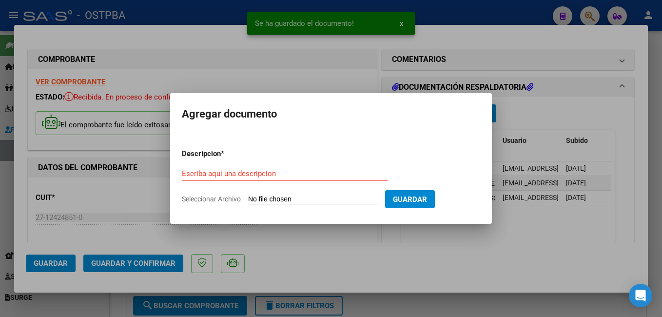
type input "C:\fakepath\[PERSON_NAME].pdf"
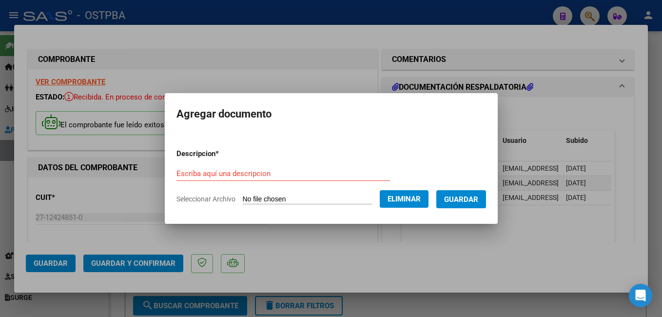
click at [269, 173] on input "Escriba aquí una descripcion" at bounding box center [284, 173] width 214 height 9
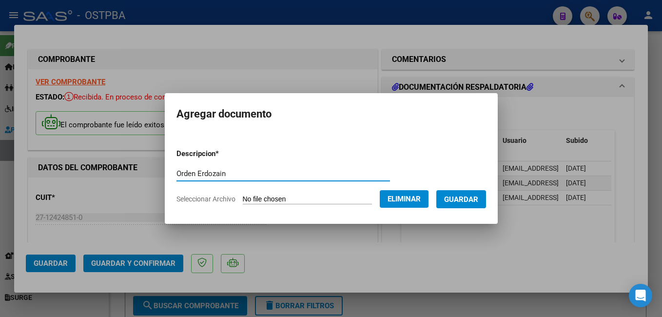
type input "Orden Erdozain"
click at [486, 204] on button "Guardar" at bounding box center [461, 199] width 50 height 18
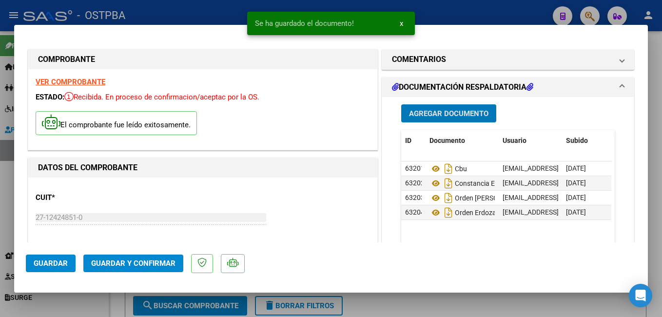
click at [455, 119] on button "Agregar Documento" at bounding box center [448, 113] width 95 height 18
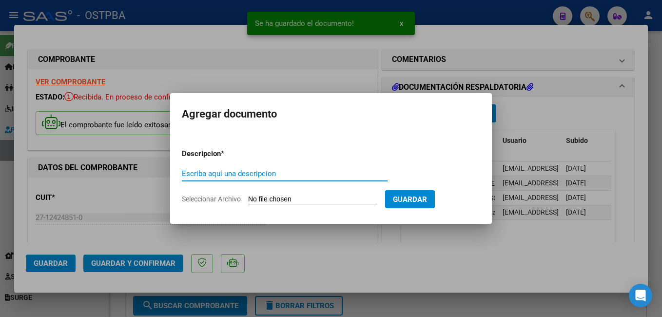
click at [230, 200] on span "Seleccionar Archivo" at bounding box center [211, 199] width 59 height 8
click at [248, 200] on input "Seleccionar Archivo" at bounding box center [312, 199] width 129 height 9
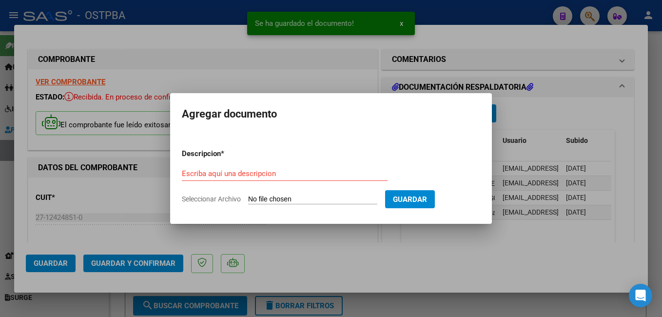
type input "C:\fakepath\[PERSON_NAME].pdf"
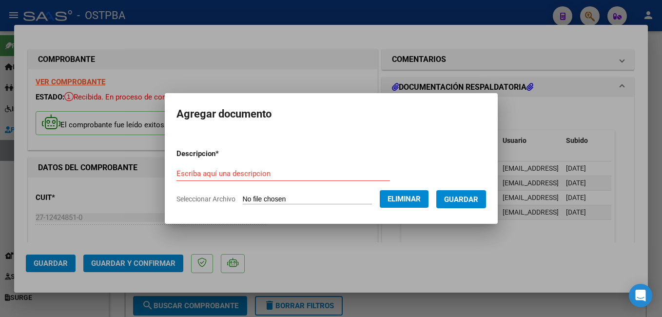
click at [263, 172] on input "Escriba aquí una descripcion" at bounding box center [284, 173] width 214 height 9
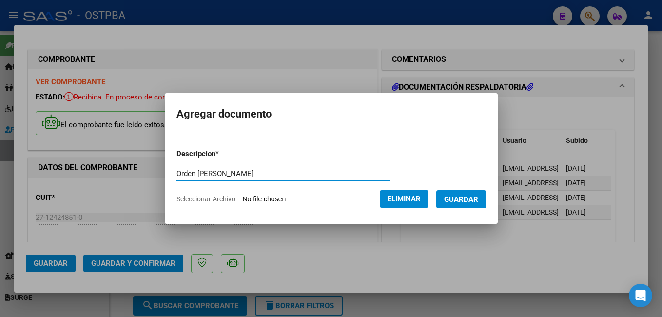
type input "Orden [PERSON_NAME]"
click at [477, 198] on span "Guardar" at bounding box center [461, 199] width 34 height 9
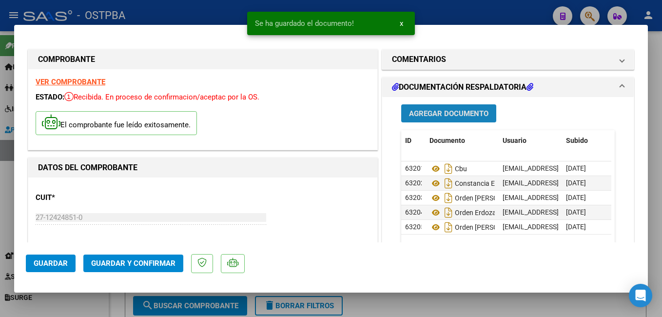
click at [443, 117] on span "Agregar Documento" at bounding box center [448, 113] width 79 height 9
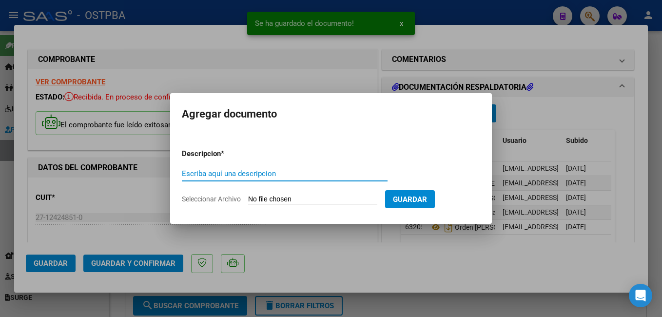
click at [218, 201] on span "Seleccionar Archivo" at bounding box center [211, 199] width 59 height 8
click at [248, 201] on input "Seleccionar Archivo" at bounding box center [312, 199] width 129 height 9
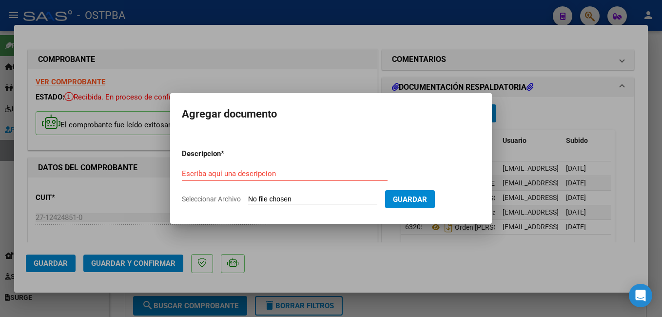
type input "C:\fakepath\Geófilo.pdf"
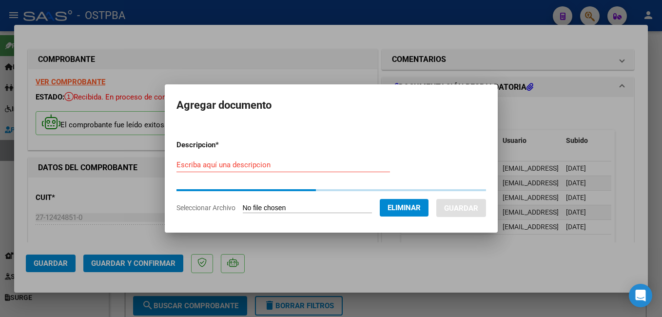
click at [301, 40] on div at bounding box center [331, 158] width 662 height 317
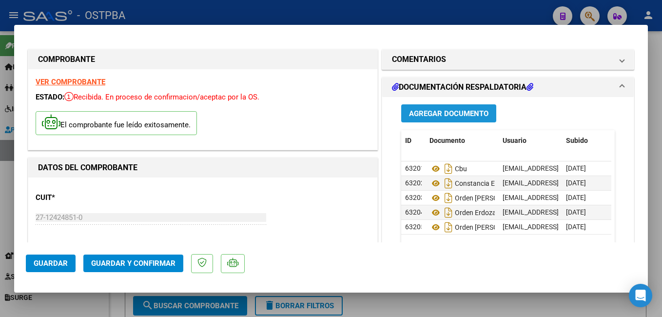
click at [447, 115] on span "Agregar Documento" at bounding box center [448, 113] width 79 height 9
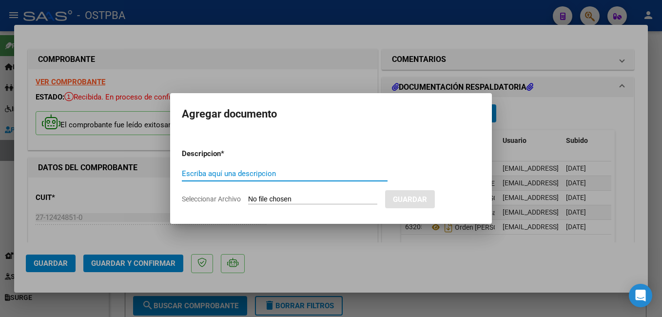
click at [218, 199] on span "Seleccionar Archivo" at bounding box center [211, 199] width 59 height 8
click at [248, 199] on input "Seleccionar Archivo" at bounding box center [312, 199] width 129 height 9
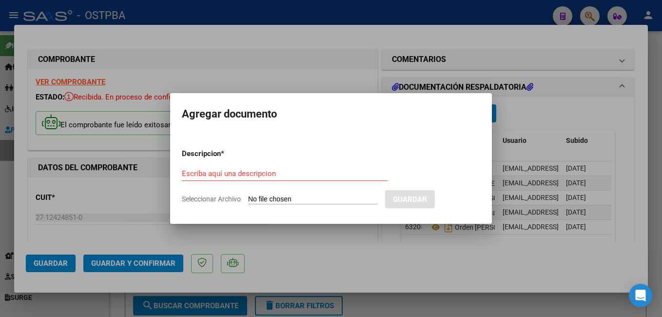
type input "C:\fakepath\Geófilo.pdf"
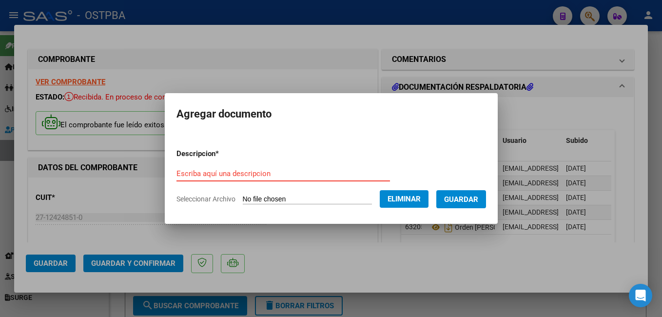
drag, startPoint x: 267, startPoint y: 173, endPoint x: 272, endPoint y: 170, distance: 6.4
click at [271, 171] on input "Escriba aquí una descripcion" at bounding box center [284, 173] width 214 height 9
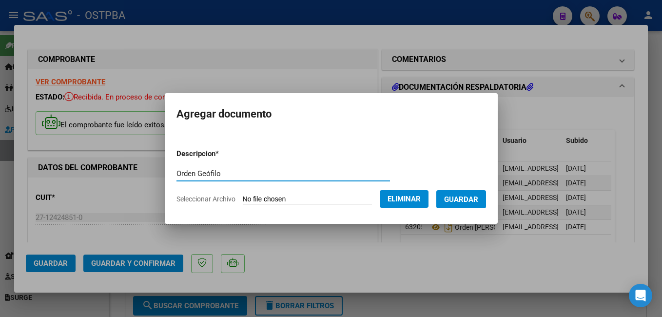
type input "Orden Geófilo"
click at [478, 200] on span "Guardar" at bounding box center [461, 199] width 34 height 9
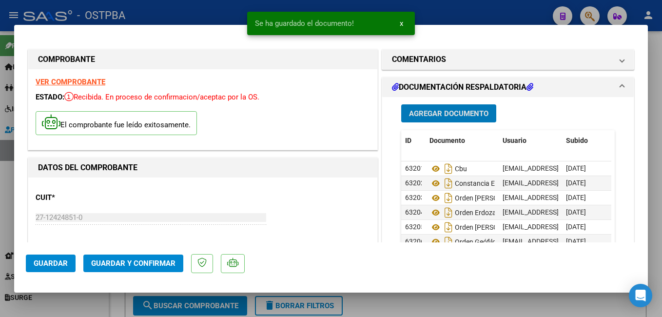
click at [432, 113] on span "Agregar Documento" at bounding box center [448, 113] width 79 height 9
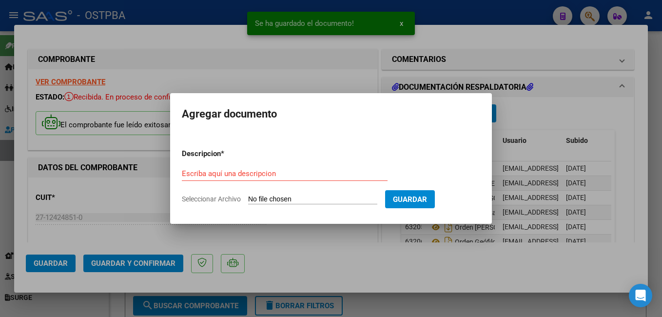
click at [227, 202] on span "Seleccionar Archivo" at bounding box center [211, 199] width 59 height 8
click at [248, 202] on input "Seleccionar Archivo" at bounding box center [312, 199] width 129 height 9
type input "C:\fakepath\[PERSON_NAME].jpg"
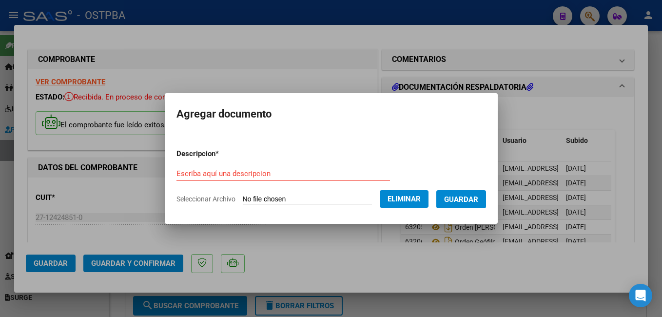
click at [263, 175] on input "Escriba aquí una descripcion" at bounding box center [284, 173] width 214 height 9
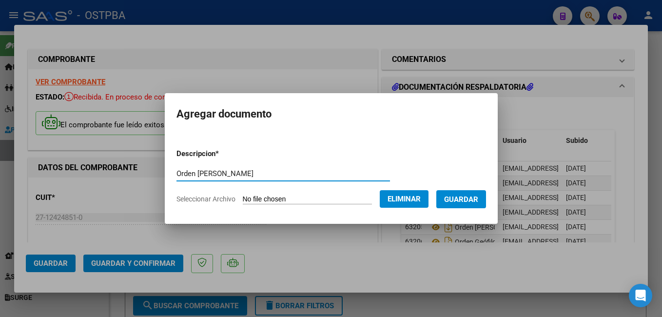
type input "Orden [PERSON_NAME]"
click at [480, 194] on button "Guardar" at bounding box center [461, 199] width 50 height 18
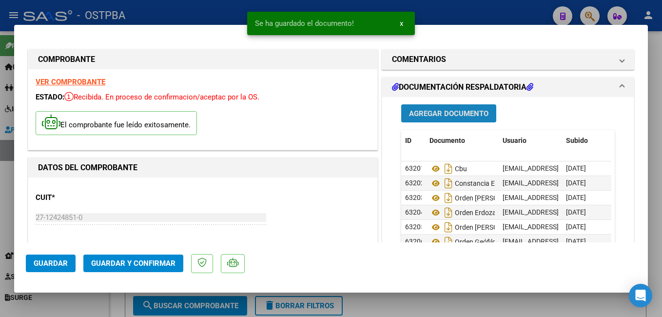
click at [454, 112] on span "Agregar Documento" at bounding box center [448, 113] width 79 height 9
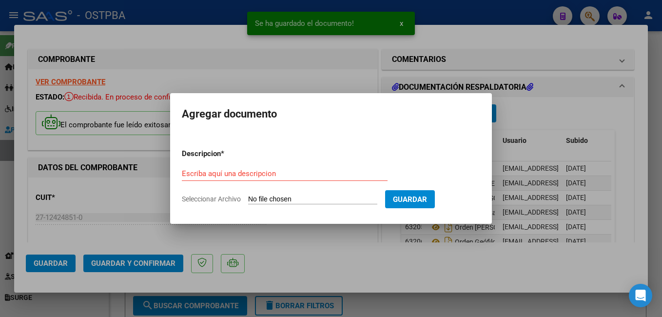
click at [214, 199] on span "Seleccionar Archivo" at bounding box center [211, 199] width 59 height 8
click at [248, 199] on input "Seleccionar Archivo" at bounding box center [312, 199] width 129 height 9
type input "C:\fakepath\[PERSON_NAME].pdf"
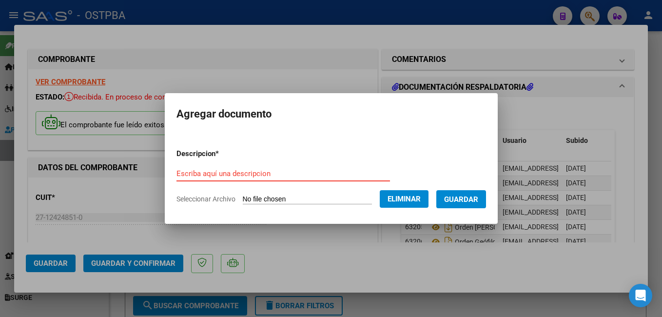
click at [270, 178] on input "Escriba aquí una descripcion" at bounding box center [284, 173] width 214 height 9
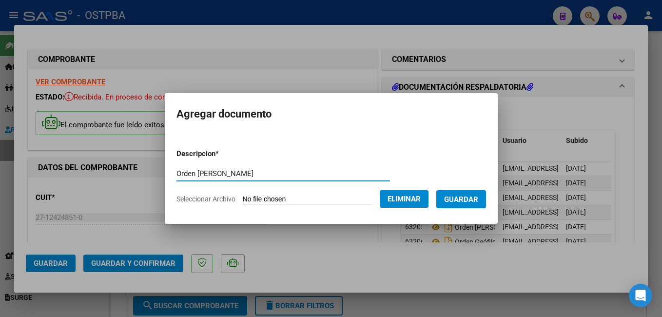
type input "Orden [PERSON_NAME]"
click at [462, 193] on button "Guardar" at bounding box center [461, 199] width 50 height 18
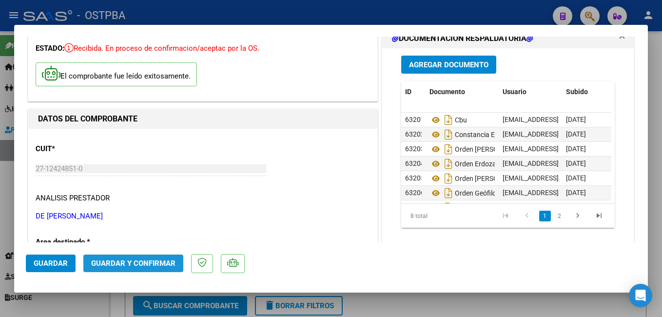
click at [145, 266] on span "Guardar y Confirmar" at bounding box center [133, 263] width 84 height 9
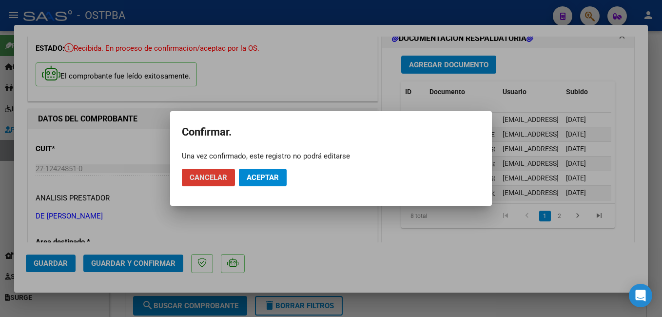
click at [277, 175] on span "Aceptar" at bounding box center [263, 177] width 32 height 9
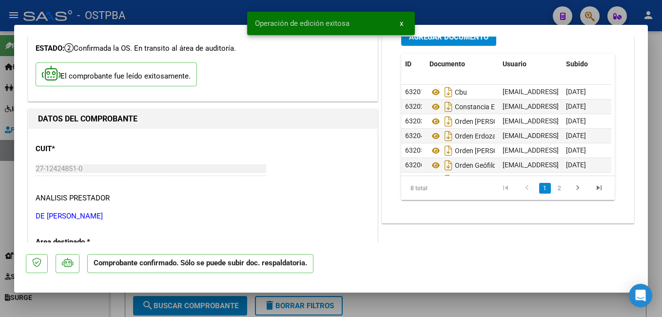
click at [207, 9] on div at bounding box center [331, 158] width 662 height 317
type input "$ 0,00"
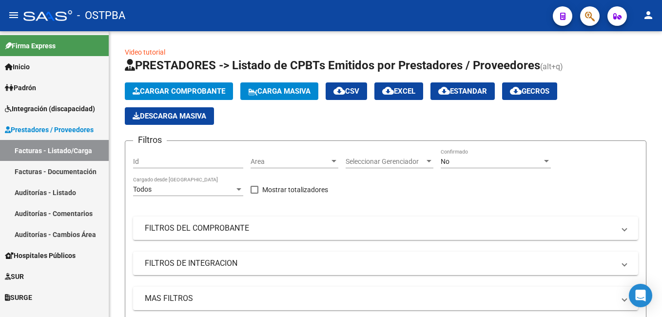
click at [43, 189] on link "Auditorías - Listado" at bounding box center [54, 192] width 109 height 21
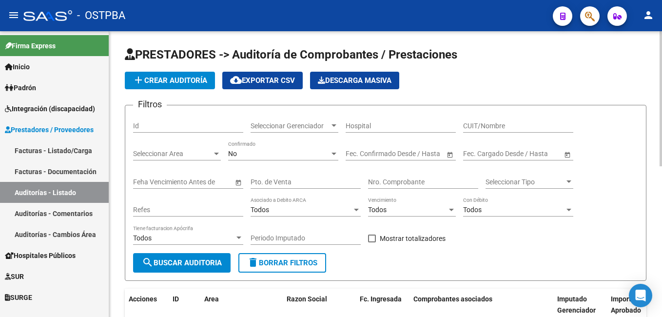
click at [183, 78] on span "add Crear Auditoría" at bounding box center [170, 80] width 75 height 9
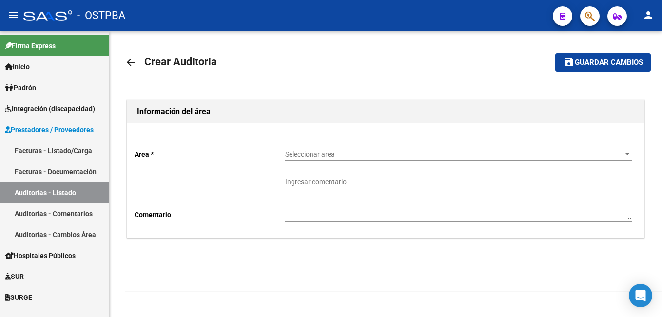
click at [625, 157] on div at bounding box center [627, 154] width 9 height 8
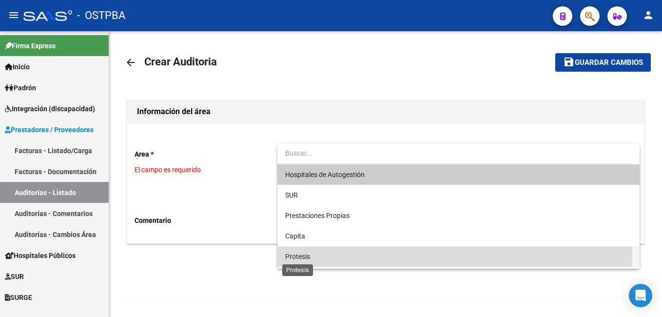
click at [305, 253] on span "Protesis" at bounding box center [297, 257] width 25 height 8
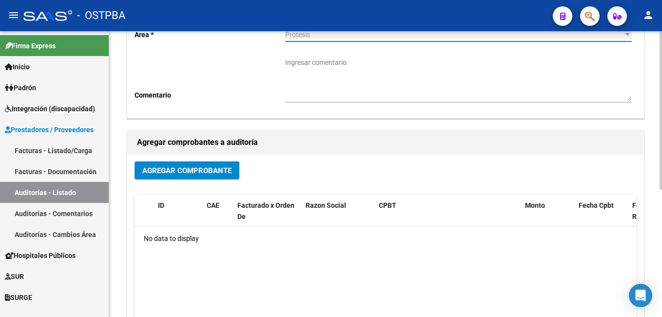
scroll to position [146, 0]
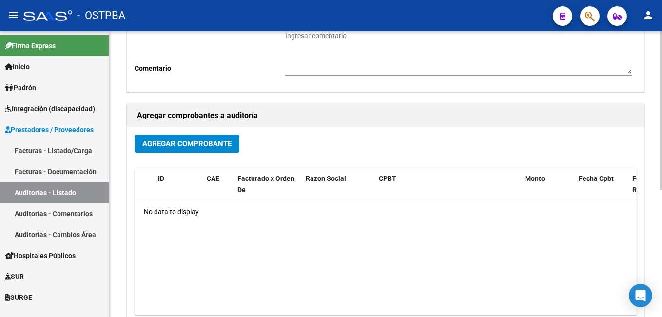
click at [220, 141] on span "Agregar Comprobante" at bounding box center [186, 143] width 89 height 9
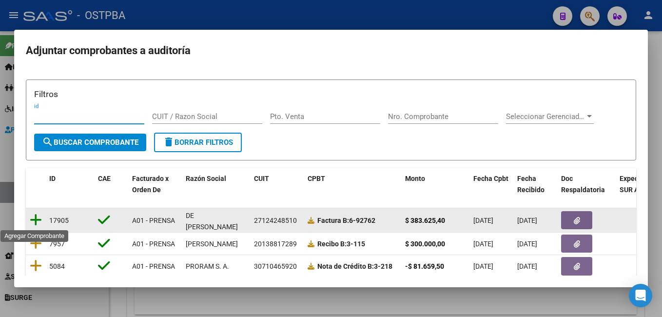
click at [36, 217] on icon at bounding box center [36, 220] width 12 height 14
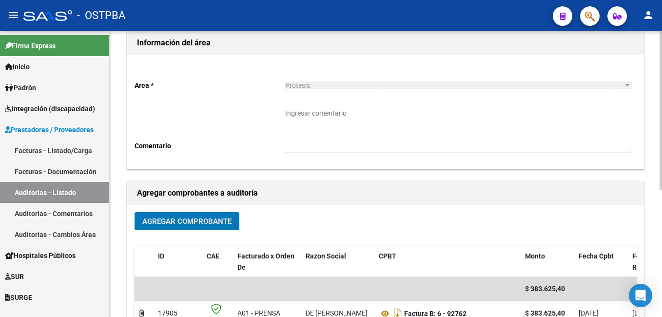
scroll to position [0, 0]
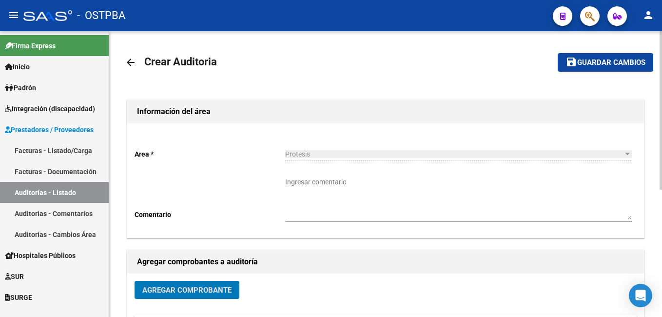
click at [609, 62] on span "Guardar cambios" at bounding box center [611, 63] width 68 height 9
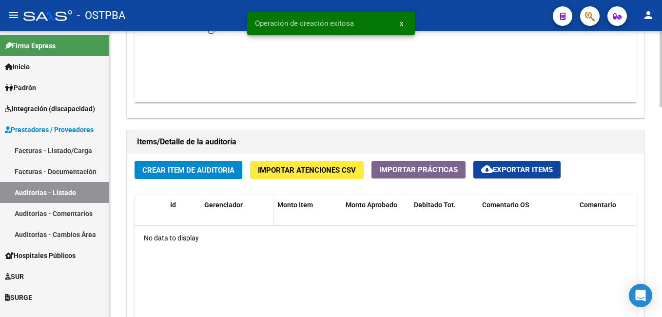
scroll to position [634, 0]
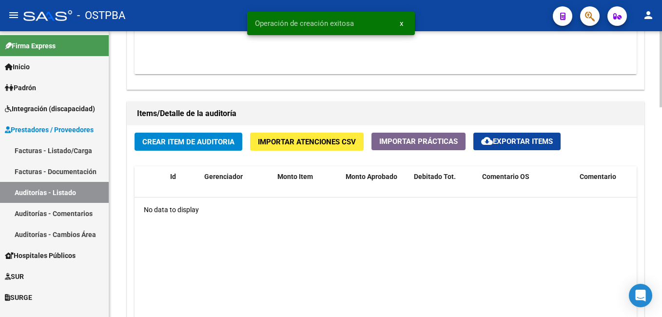
click at [204, 140] on span "Crear Item de Auditoria" at bounding box center [188, 142] width 92 height 9
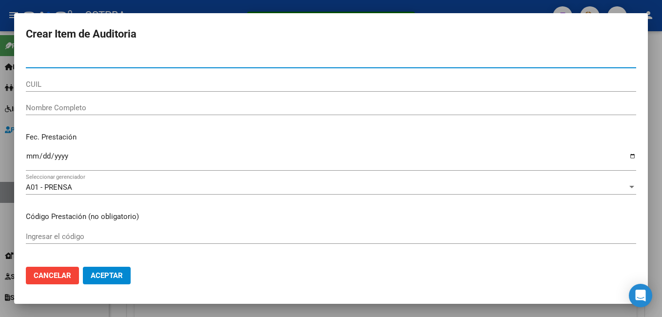
click at [111, 84] on input "CUIL" at bounding box center [331, 84] width 611 height 9
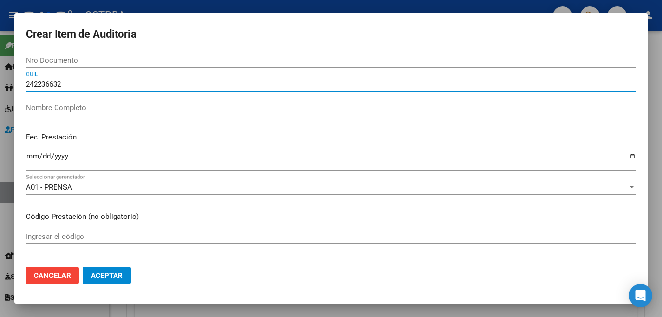
type input "2422366322"
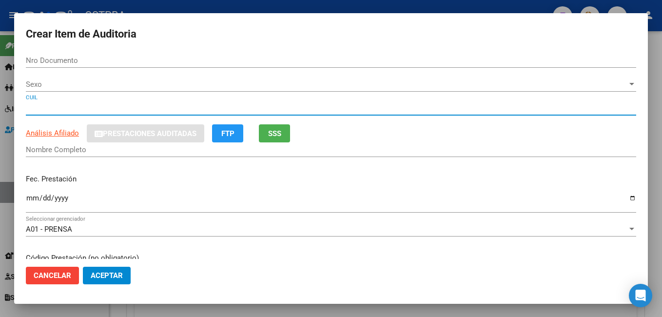
type input "22366322"
type input "24223663229"
type input "[PERSON_NAME] [PERSON_NAME]"
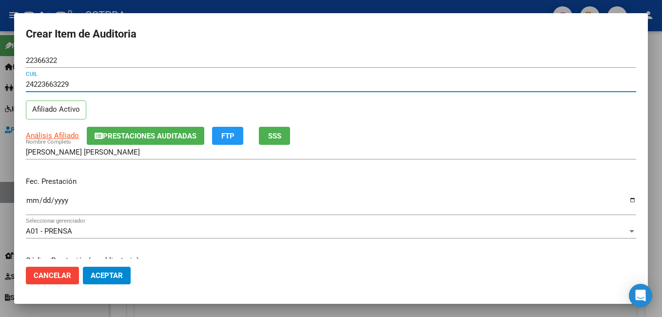
type input "24223663229"
click at [625, 199] on input "Ingresar la fecha" at bounding box center [331, 205] width 611 height 16
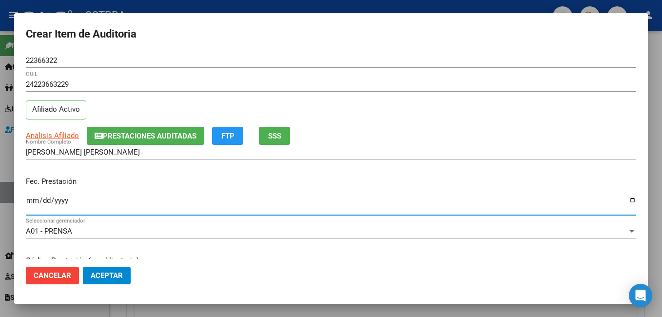
type input "[DATE]"
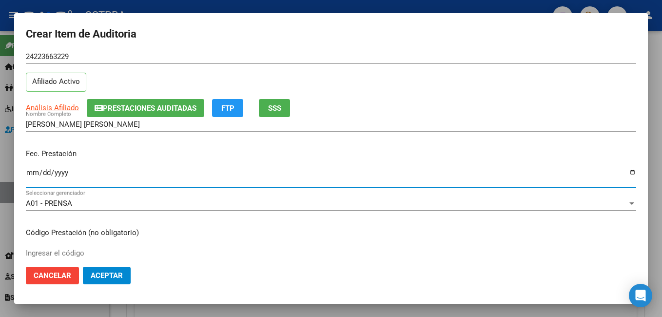
scroll to position [146, 0]
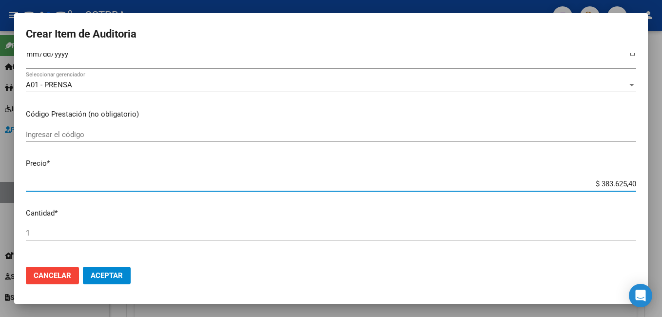
drag, startPoint x: 628, startPoint y: 186, endPoint x: 557, endPoint y: 187, distance: 71.2
click at [557, 187] on input "$ 383.625,40" at bounding box center [331, 183] width 611 height 9
type input "$ 0,04"
type input "$ 0,43"
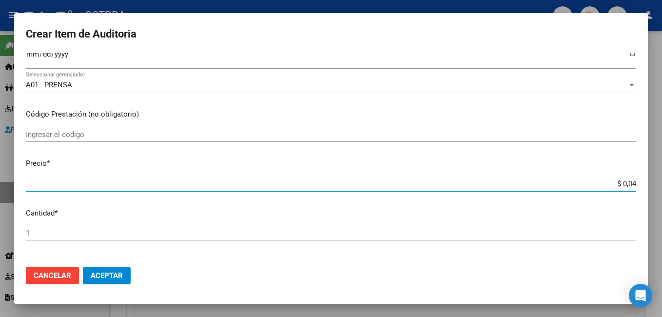
type input "$ 0,43"
type input "$ 4,30"
type input "$ 43,09"
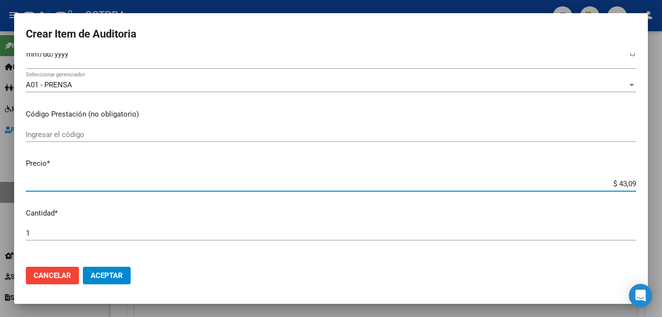
type input "$ 430,92"
type input "$ 4.309,24"
type input "$ 43.092,45"
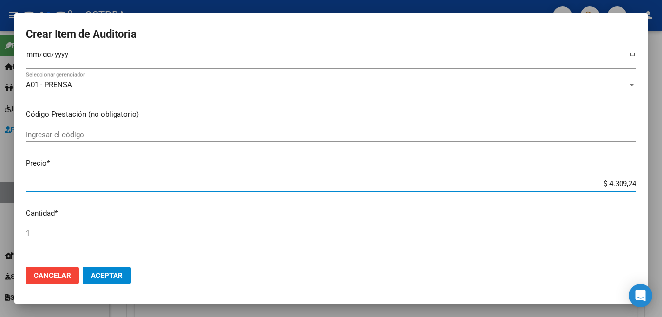
type input "$ 43.092,45"
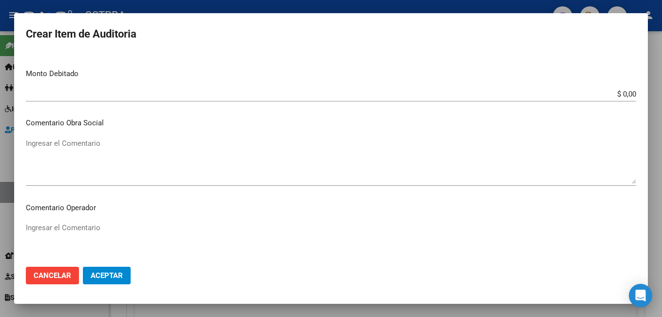
scroll to position [390, 0]
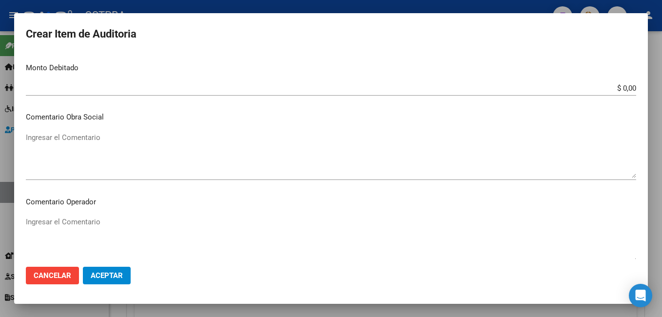
click at [116, 221] on textarea "Ingresar el Comentario" at bounding box center [331, 240] width 611 height 46
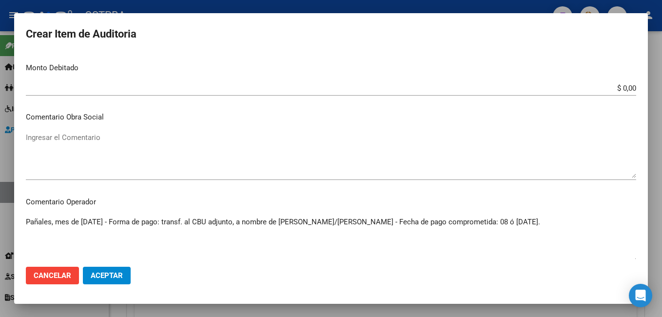
type textarea "Pañales, mes de [DATE] - Forma de pago: transf. al CBU adjunto, a nombre de [PE…"
click at [104, 280] on button "Aceptar" at bounding box center [107, 276] width 48 height 18
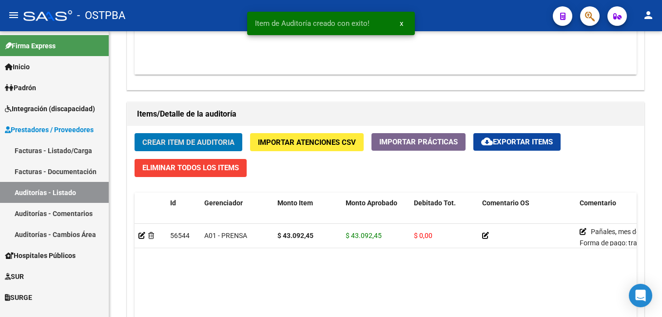
scroll to position [634, 0]
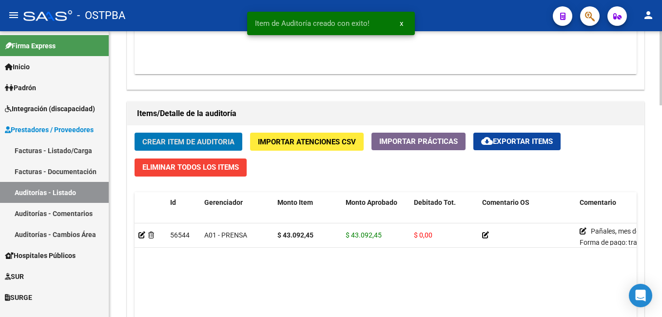
click at [217, 142] on span "Crear Item de Auditoria" at bounding box center [188, 142] width 92 height 9
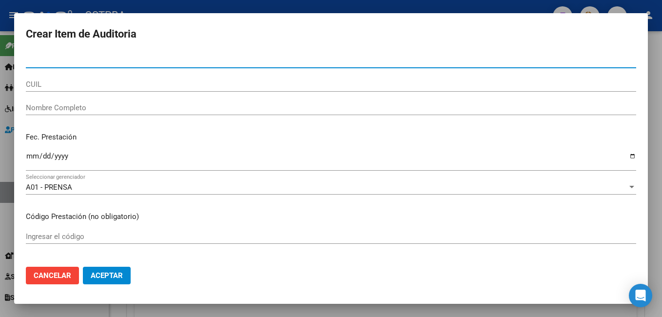
click at [82, 85] on input "CUIL" at bounding box center [331, 84] width 611 height 9
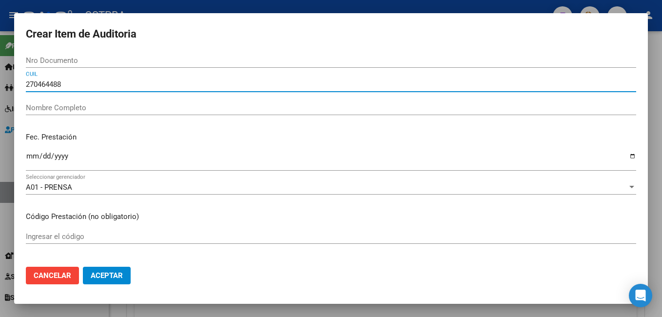
type input "2704644881"
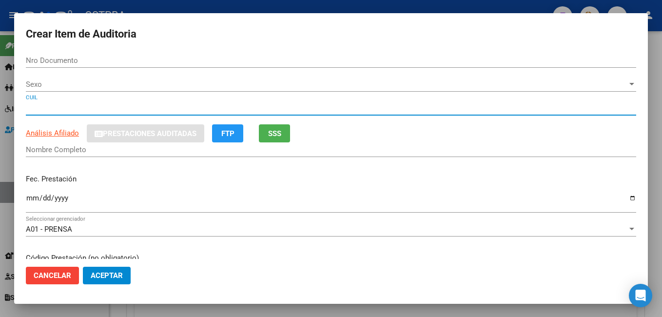
type input "04644881"
type input "27046448818"
type input "[PERSON_NAME] [PERSON_NAME]"
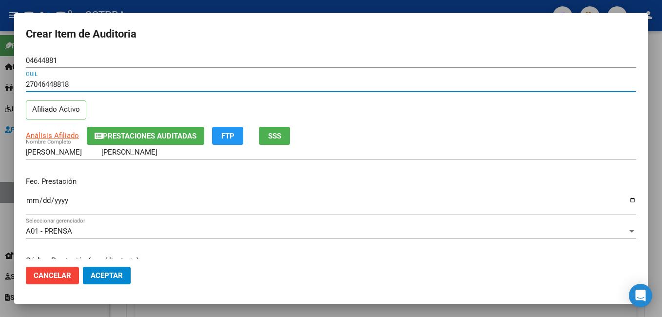
type input "27046448818"
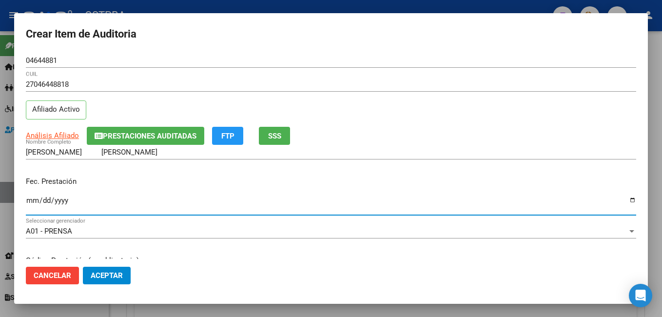
click at [622, 201] on input "Ingresar la fecha" at bounding box center [331, 205] width 611 height 16
type input "[DATE]"
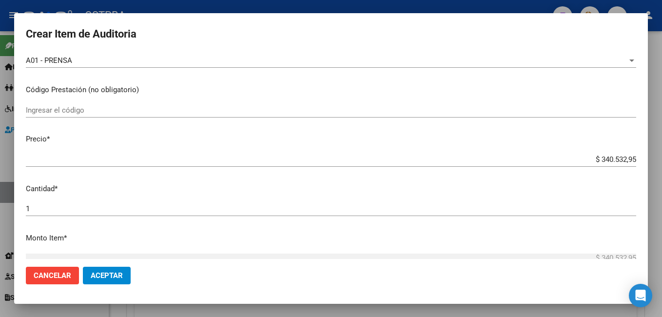
scroll to position [195, 0]
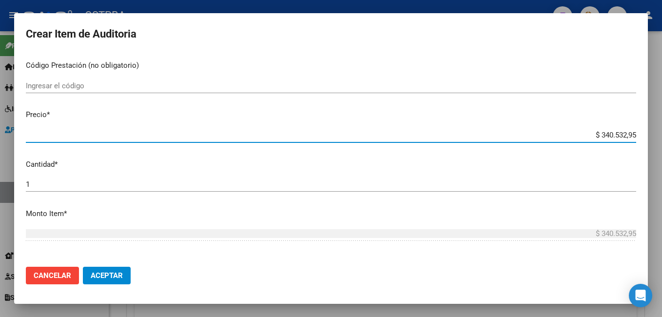
drag, startPoint x: 628, startPoint y: 135, endPoint x: 569, endPoint y: 137, distance: 59.1
click at [569, 137] on input "$ 340.532,95" at bounding box center [331, 135] width 611 height 9
type input "$ 0,03"
type input "$ 0,32"
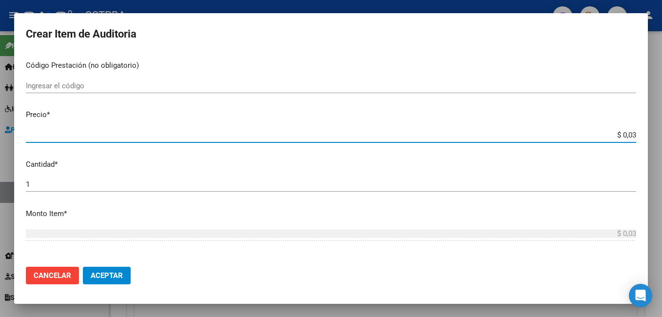
type input "$ 0,32"
type input "$ 3,28"
type input "$ 32,89"
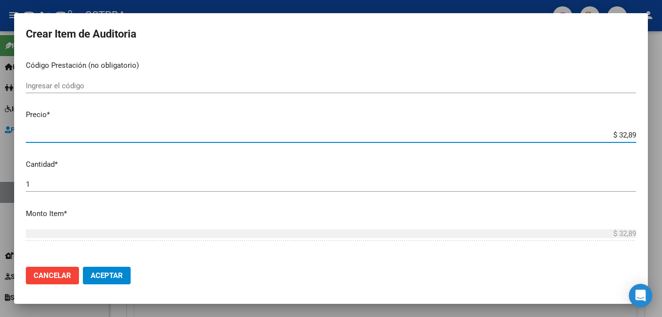
type input "$ 328,91"
type input "$ 3.289,16"
type input "$ 32.891,60"
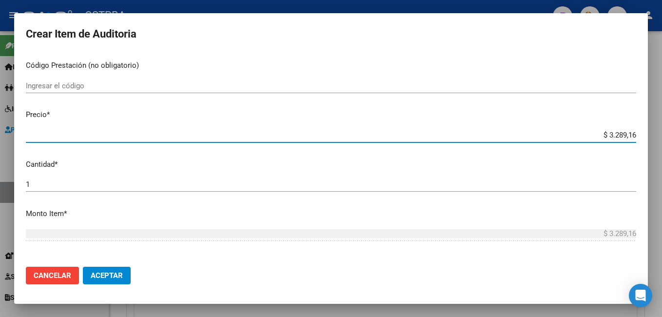
type input "$ 32.891,60"
click at [125, 276] on button "Aceptar" at bounding box center [107, 276] width 48 height 18
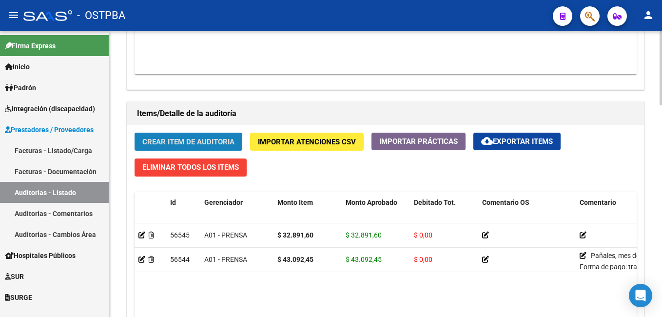
click at [198, 148] on button "Crear Item de Auditoria" at bounding box center [189, 142] width 108 height 18
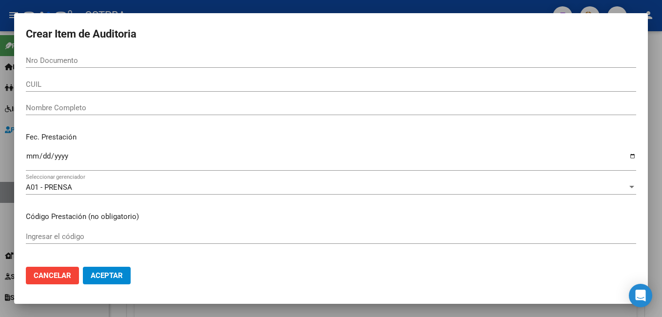
click at [71, 90] on div "CUIL" at bounding box center [331, 84] width 611 height 15
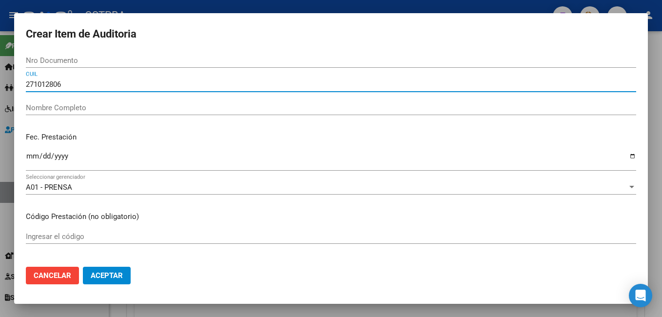
type input "2710128069"
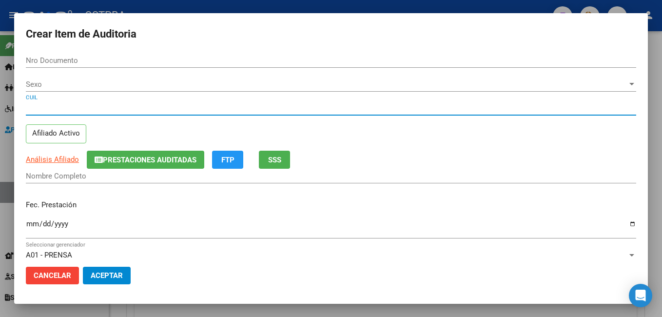
type input "10128069"
type input "27101280697"
type input "[PERSON_NAME] [PERSON_NAME]"
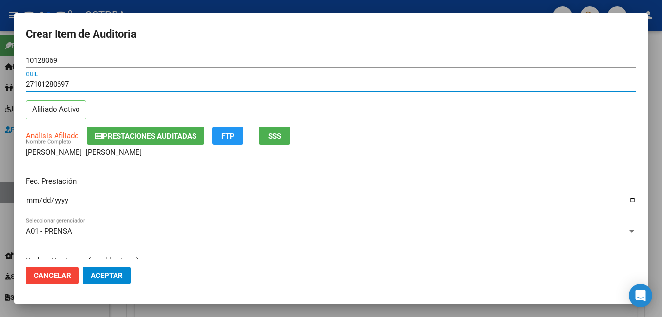
type input "27101280697"
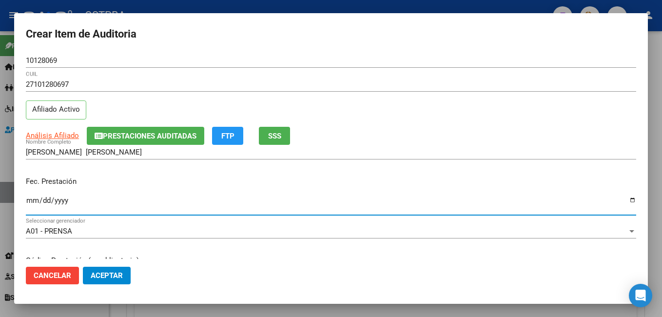
click at [625, 203] on input "Ingresar la fecha" at bounding box center [331, 205] width 611 height 16
type input "[DATE]"
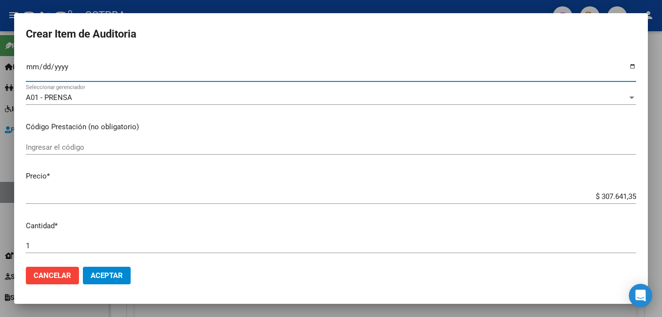
scroll to position [146, 0]
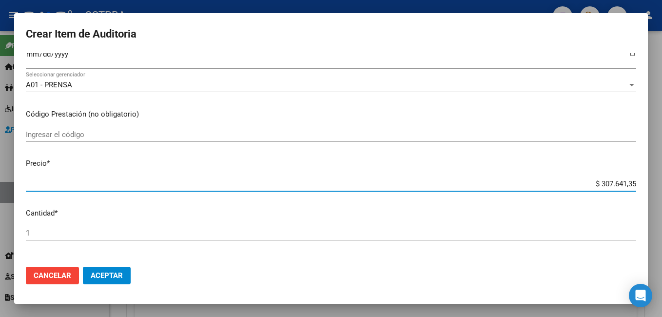
drag, startPoint x: 628, startPoint y: 180, endPoint x: 576, endPoint y: 181, distance: 51.2
click at [576, 181] on input "$ 307.641,35" at bounding box center [331, 183] width 611 height 9
type input "$ 0,03"
type input "$ 0,32"
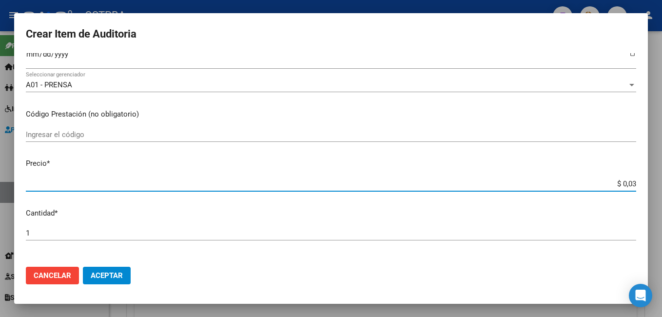
type input "$ 0,32"
type input "$ 3,28"
type input "$ 32,89"
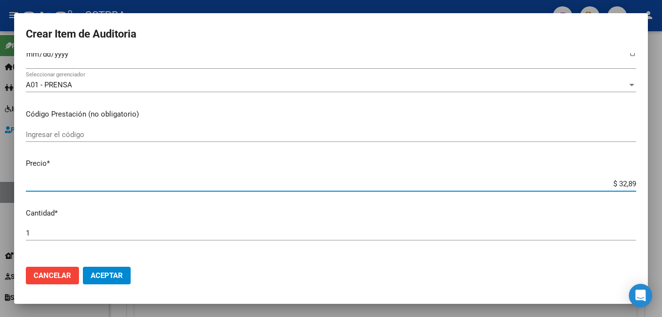
type input "$ 328,91"
type input "$ 3.289,16"
type input "$ 32.891,60"
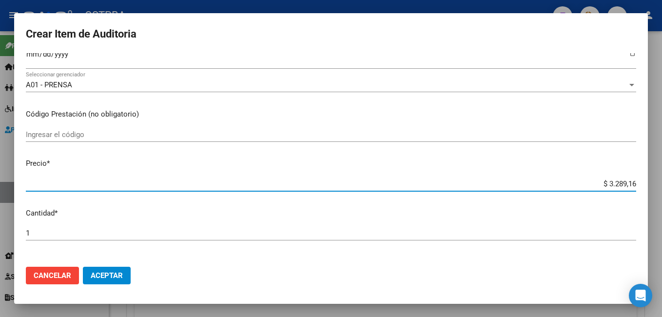
type input "$ 32.891,60"
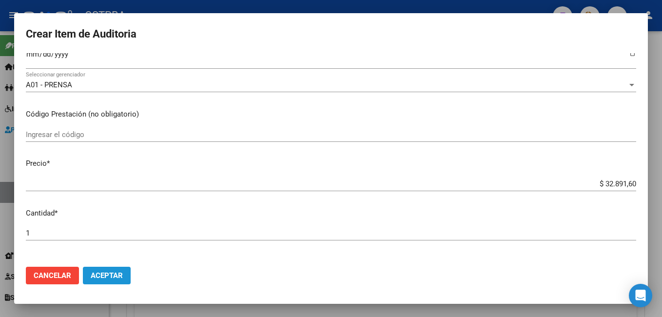
click at [121, 278] on span "Aceptar" at bounding box center [107, 275] width 32 height 9
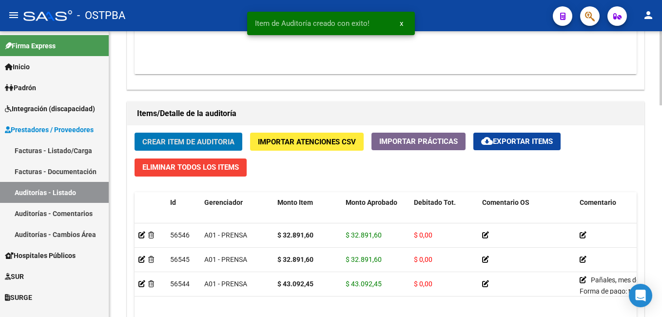
click at [190, 143] on span "Crear Item de Auditoria" at bounding box center [188, 142] width 92 height 9
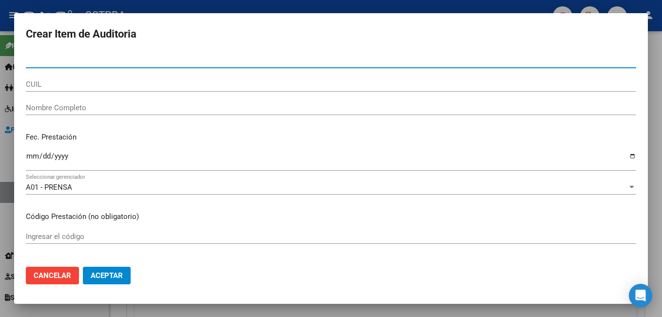
click at [62, 89] on div "CUIL" at bounding box center [331, 84] width 611 height 15
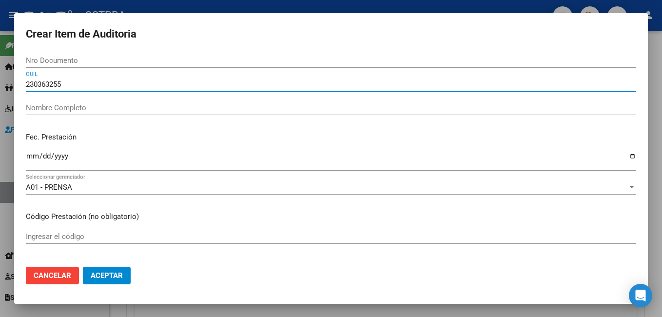
type input "2303632553"
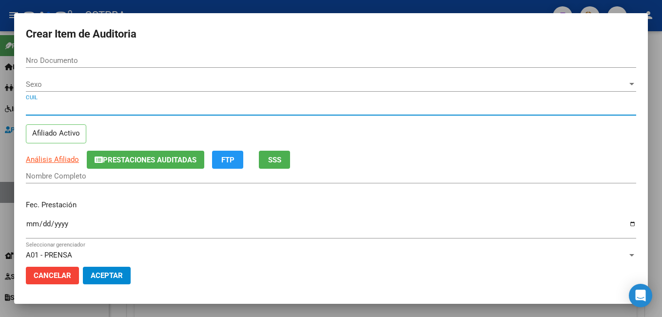
type input "03632553"
type input "23036325534"
type input "GEOFILO [PERSON_NAME]"
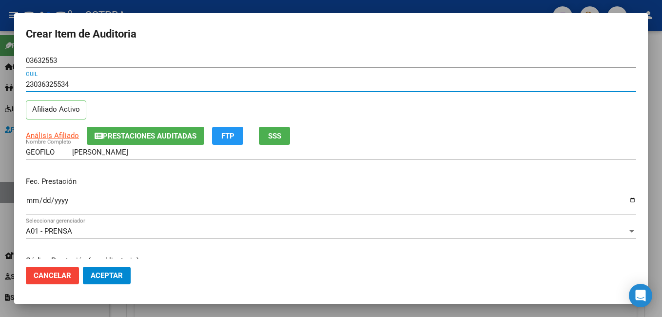
type input "23036325534"
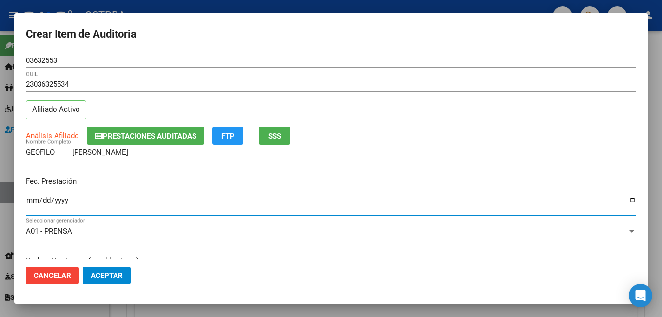
click at [626, 200] on input "Ingresar la fecha" at bounding box center [331, 205] width 611 height 16
type input "[DATE]"
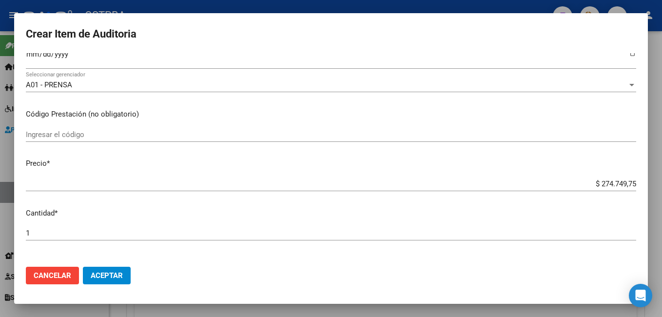
drag, startPoint x: 630, startPoint y: 182, endPoint x: 568, endPoint y: 182, distance: 61.9
click at [568, 182] on app-form-text-field "Precio * $ 274.749,75 Ingresar el precio" at bounding box center [335, 173] width 618 height 30
click at [552, 166] on p "Precio *" at bounding box center [331, 163] width 611 height 11
drag, startPoint x: 630, startPoint y: 181, endPoint x: 575, endPoint y: 183, distance: 54.7
click at [575, 183] on app-form-text-field "Precio * $ 274.749,75 Ingresar el precio" at bounding box center [335, 173] width 618 height 30
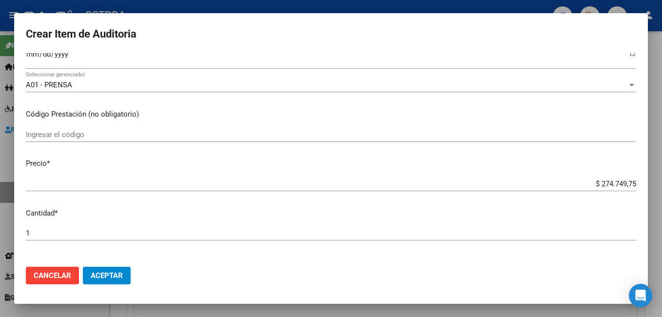
click at [614, 154] on mat-dialog-content "03632553 Nro Documento 23036325534 CUIL Afiliado Activo Análisis Afiliado Prest…" at bounding box center [331, 156] width 634 height 206
click at [628, 182] on input "$ 274.749,75" at bounding box center [331, 183] width 611 height 9
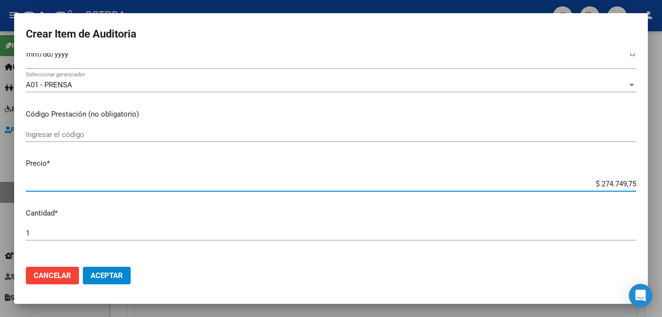
type input "$ 27.474,97"
type input "$ 2.747,49"
type input "$ 274,74"
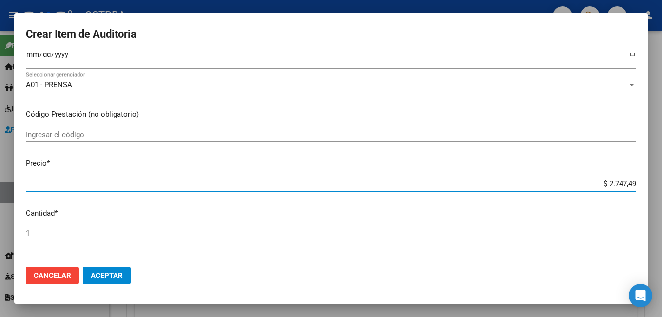
type input "$ 274,74"
type input "$ 27,47"
type input "$ 2,74"
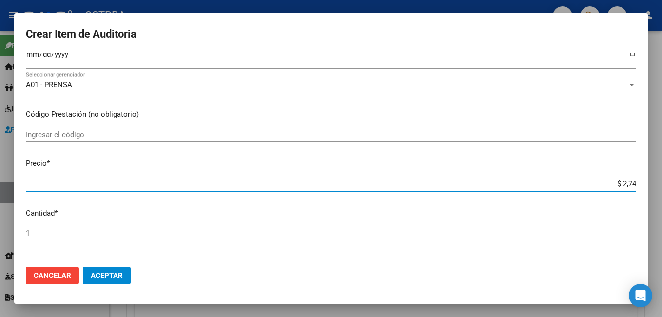
type input "$ 0,27"
type input "$ 0,02"
type input "$ 0,05"
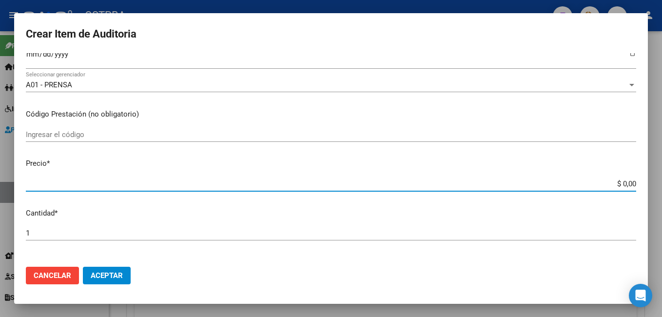
type input "$ 0,05"
type input "$ 0,56"
type input "$ 5,66"
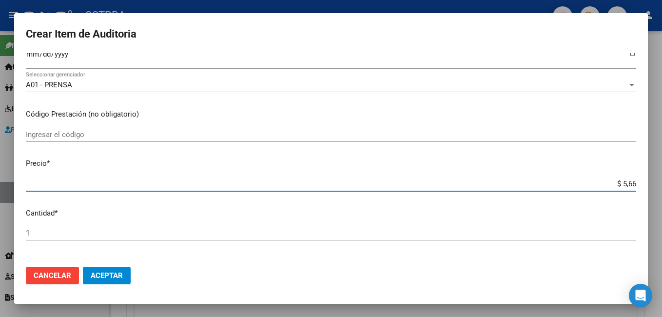
type input "$ 56,68"
type input "$ 566,81"
type input "$ 5.668,14"
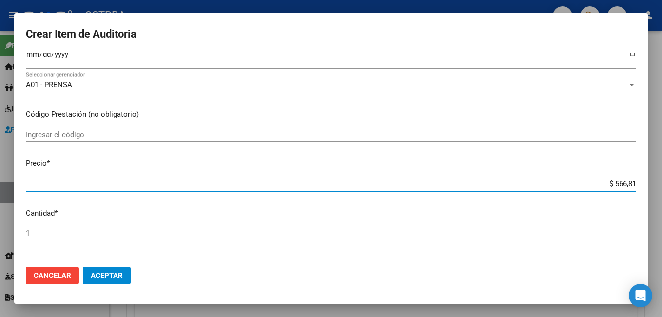
type input "$ 5.668,14"
type input "$ 56.681,40"
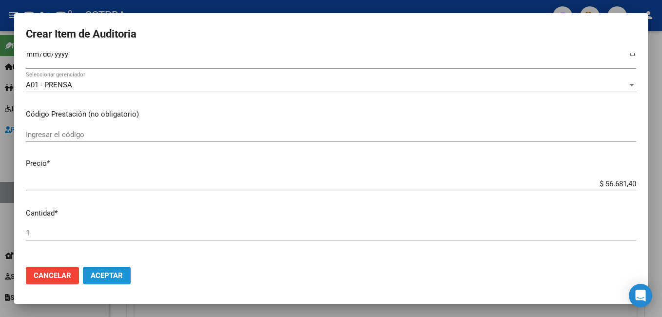
click at [125, 272] on button "Aceptar" at bounding box center [107, 276] width 48 height 18
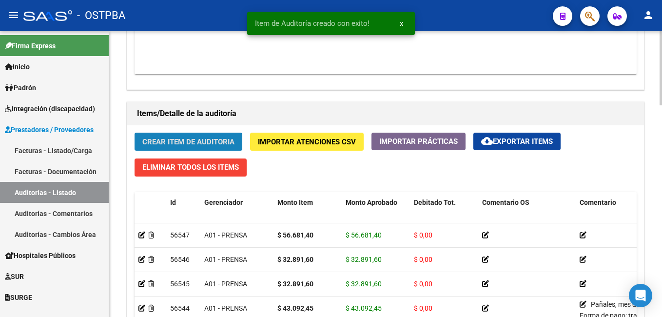
click at [182, 139] on span "Crear Item de Auditoria" at bounding box center [188, 142] width 92 height 9
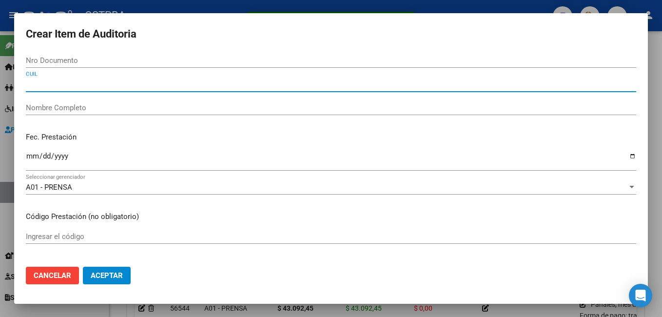
click at [104, 84] on input "CUIL" at bounding box center [331, 84] width 611 height 9
type input "2038829714"
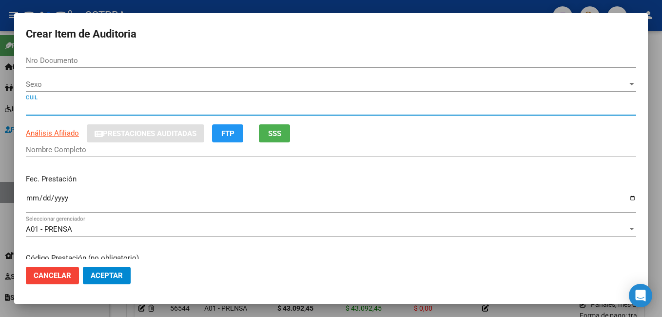
type input "38829714"
type input "20388297140"
type input "[PERSON_NAME] [PERSON_NAME]"
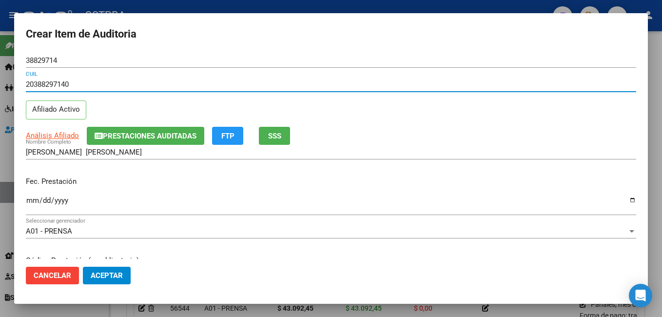
type input "20388297140"
click at [627, 200] on input "Ingresar la fecha" at bounding box center [331, 205] width 611 height 16
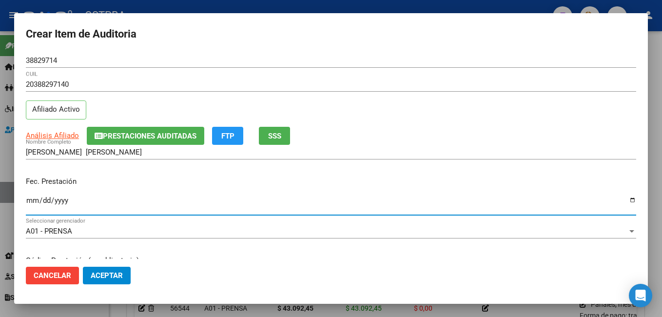
type input "[DATE]"
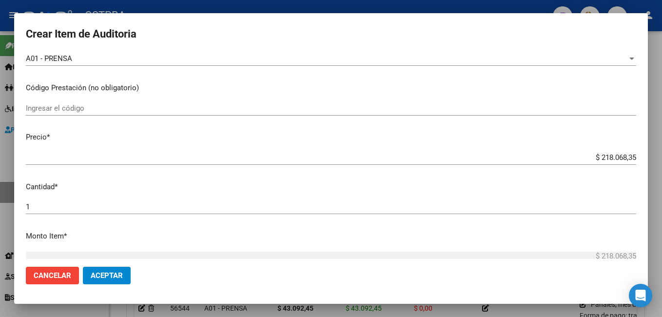
scroll to position [195, 0]
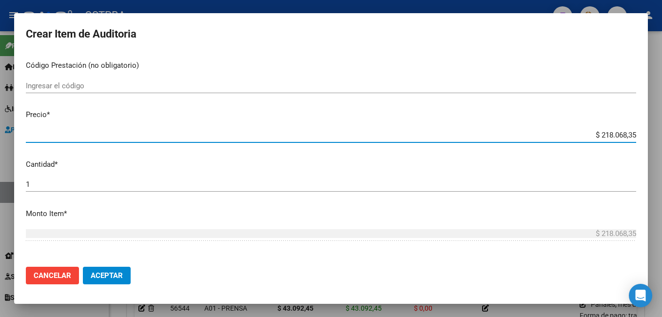
drag, startPoint x: 629, startPoint y: 134, endPoint x: 568, endPoint y: 128, distance: 61.3
click at [568, 128] on div "$ 218.068,35 Ingresar el precio" at bounding box center [331, 135] width 611 height 15
type input "$ 0,01"
type input "$ 0,17"
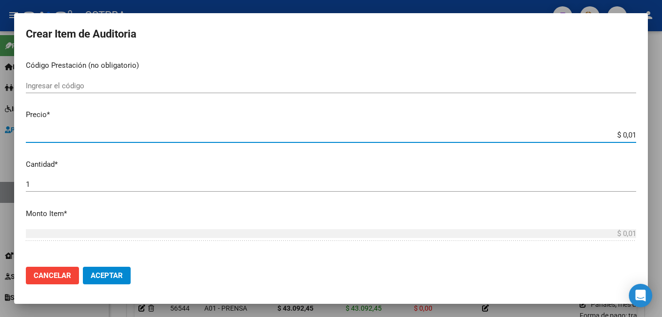
type input "$ 0,17"
type input "$ 1,77"
type input "$ 17,74"
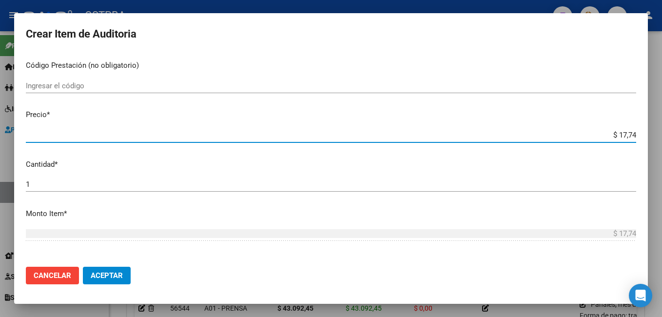
type input "$ 177,45"
type input "$ 1.774,52"
type input "$ 17.745,28"
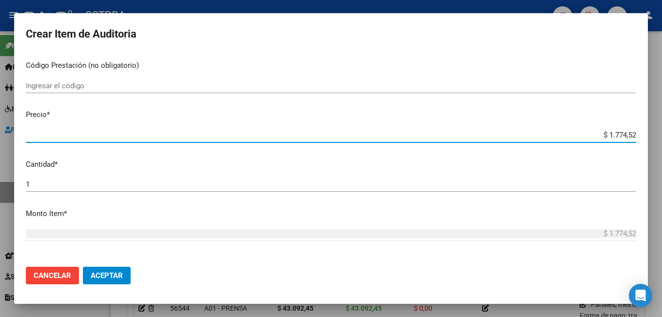
type input "$ 17.745,28"
type input "$ 177.452,80"
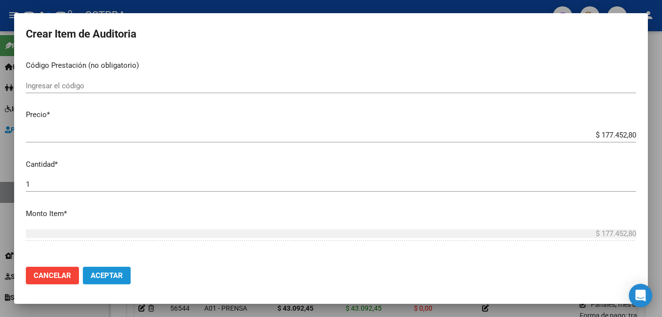
click at [91, 270] on button "Aceptar" at bounding box center [107, 276] width 48 height 18
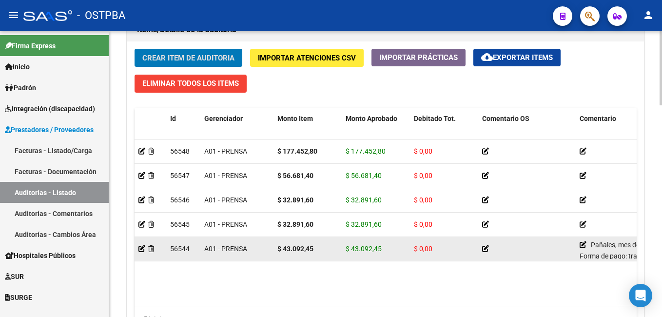
scroll to position [732, 0]
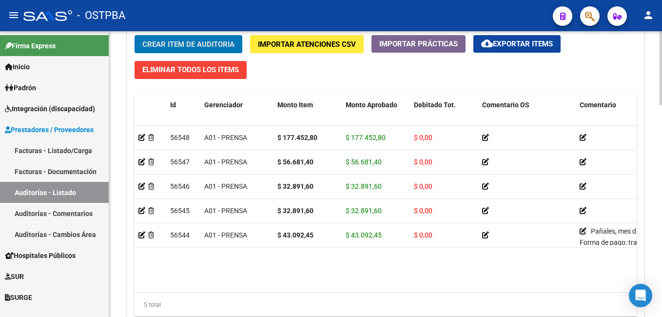
click at [219, 40] on span "Crear Item de Auditoria" at bounding box center [188, 44] width 92 height 9
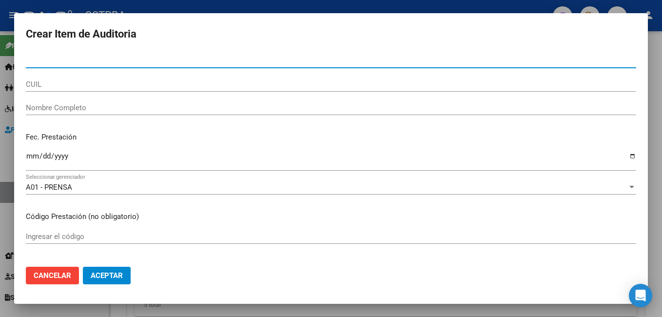
click at [147, 83] on input "CUIL" at bounding box center [331, 84] width 611 height 9
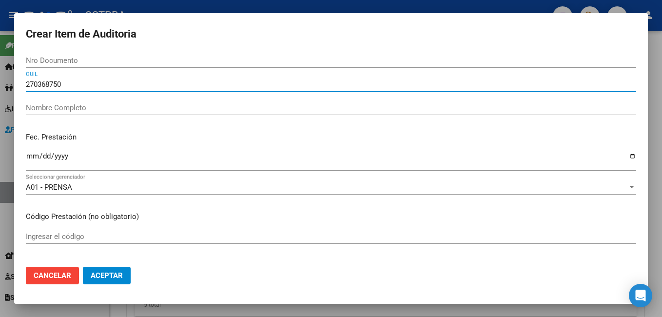
type input "2703687506"
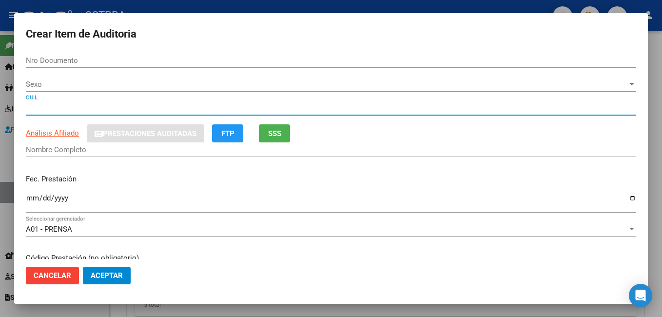
type input "03687506"
type input "27036875068"
type input "[PERSON_NAME]"
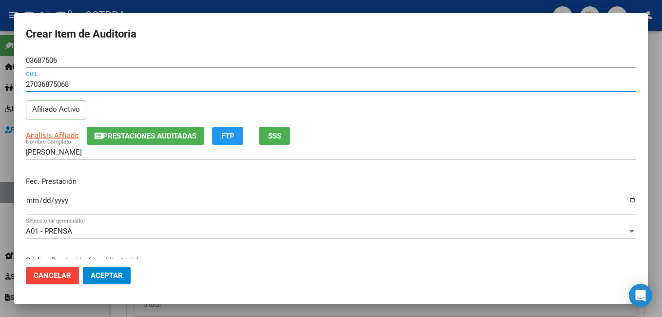
type input "27036875068"
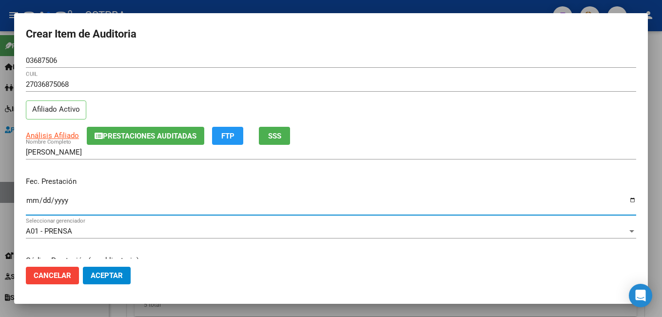
click at [627, 202] on input "Ingresar la fecha" at bounding box center [331, 205] width 611 height 16
type input "[DATE]"
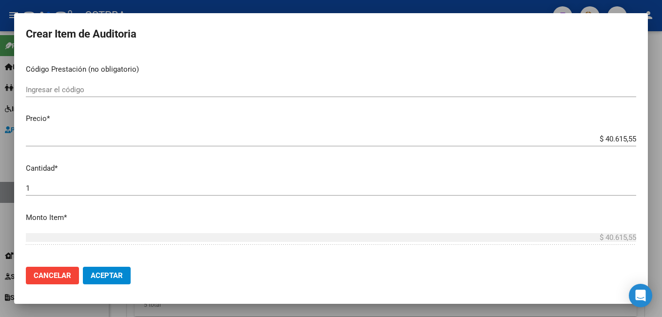
scroll to position [195, 0]
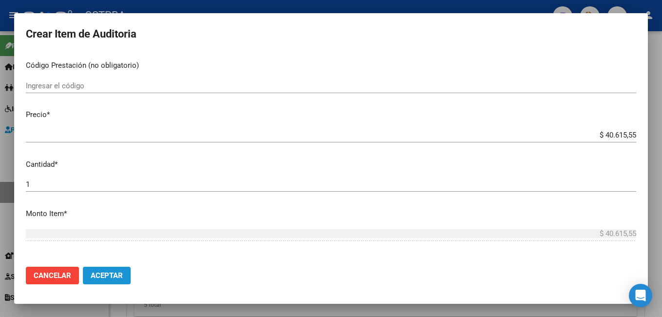
click at [96, 274] on span "Aceptar" at bounding box center [107, 275] width 32 height 9
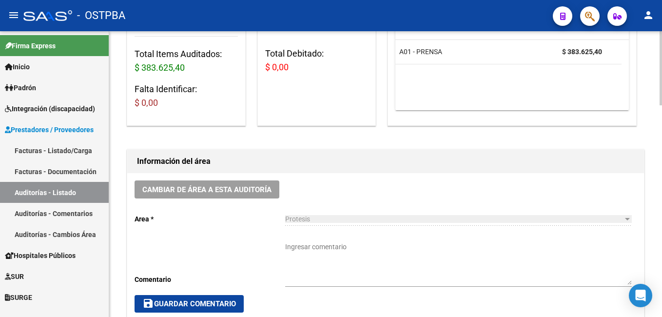
scroll to position [0, 0]
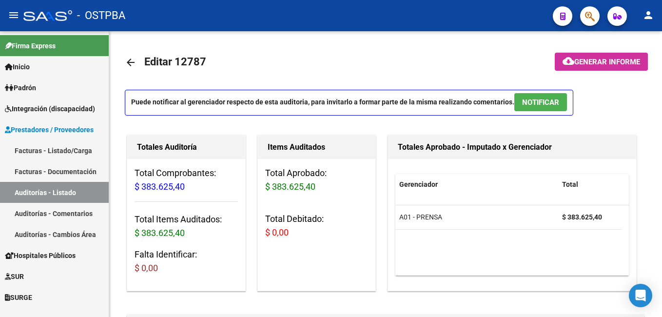
click at [39, 154] on link "Facturas - Listado/Carga" at bounding box center [54, 150] width 109 height 21
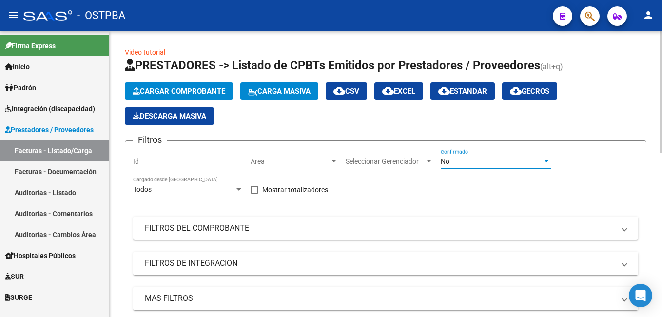
click at [546, 160] on div at bounding box center [546, 161] width 5 height 2
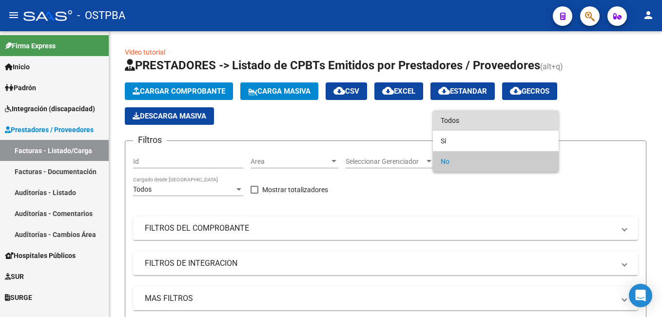
click at [470, 119] on span "Todos" at bounding box center [496, 120] width 110 height 20
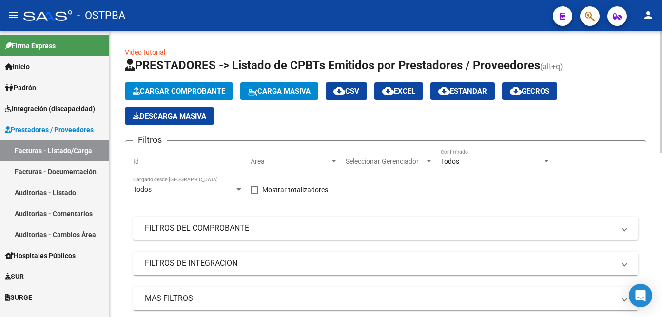
click at [630, 227] on mat-expansion-panel-header "FILTROS DEL COMPROBANTE" at bounding box center [385, 228] width 505 height 23
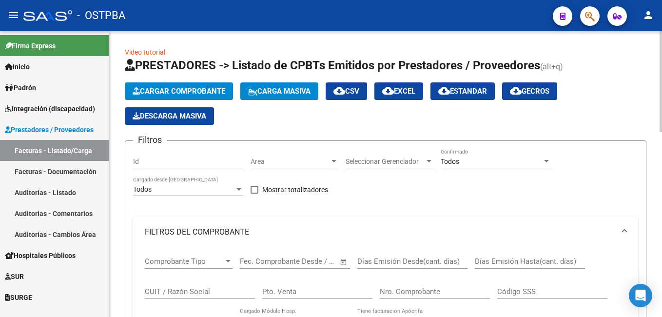
click at [458, 289] on input "Nro. Comprobante" at bounding box center [435, 291] width 110 height 9
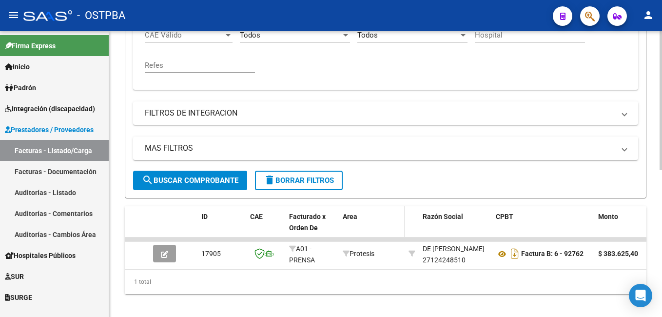
scroll to position [293, 0]
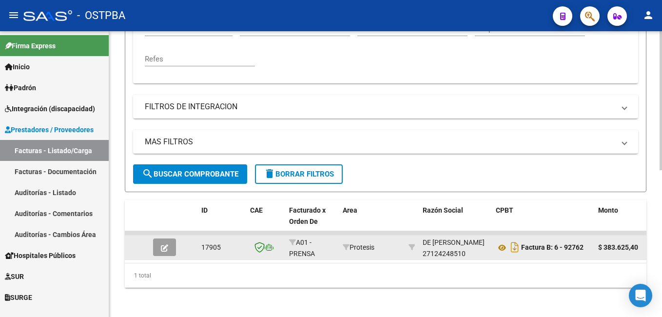
type input "92762"
click at [165, 248] on icon "button" at bounding box center [164, 247] width 7 height 7
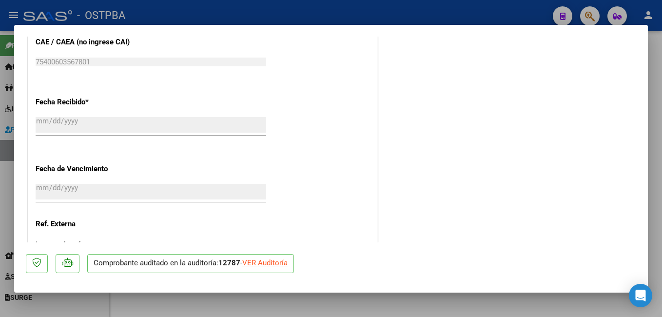
scroll to position [585, 0]
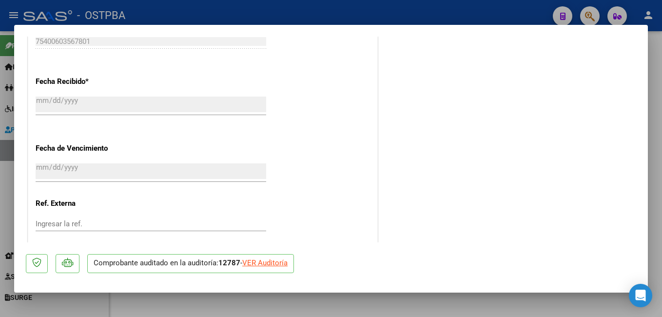
click at [262, 263] on div "VER Auditoría" at bounding box center [264, 262] width 45 height 11
type input "$ 0,00"
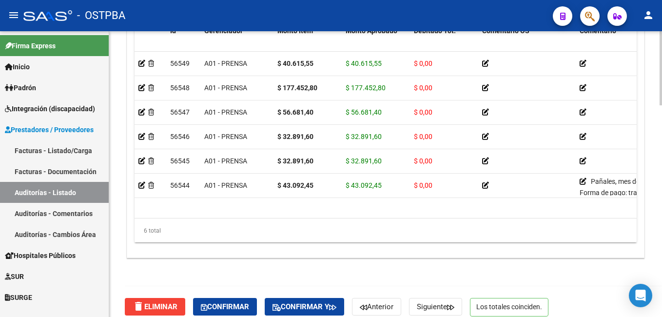
scroll to position [816, 0]
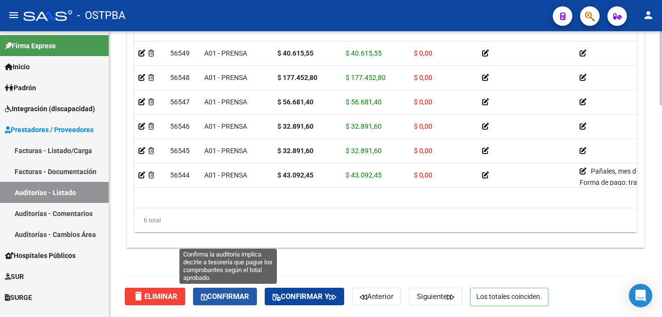
drag, startPoint x: 231, startPoint y: 296, endPoint x: 384, endPoint y: 244, distance: 161.9
click at [231, 296] on span "Confirmar" at bounding box center [225, 296] width 48 height 9
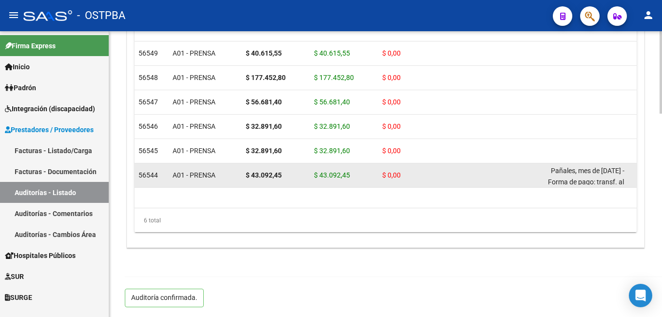
scroll to position [706, 0]
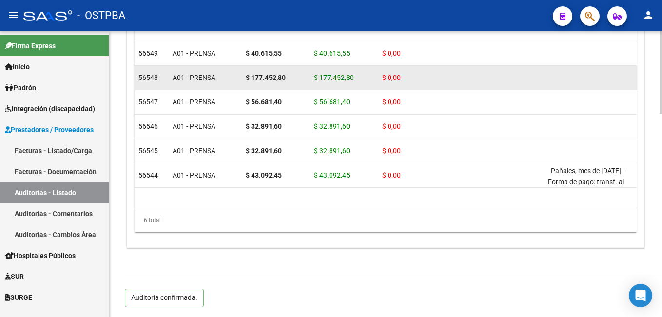
type input "202510"
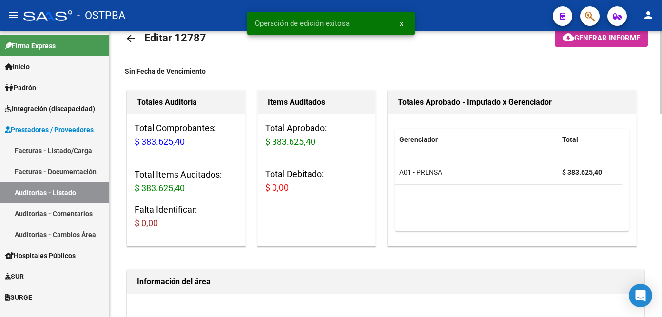
scroll to position [0, 0]
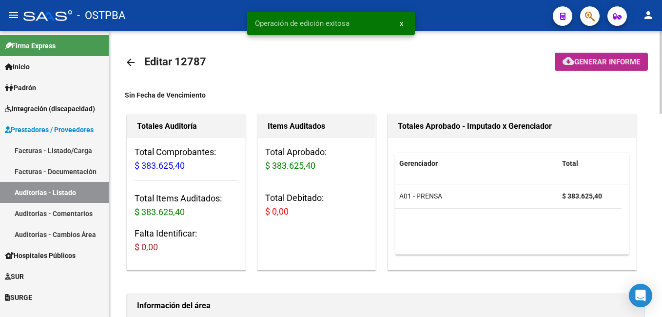
click at [608, 62] on span "Generar informe" at bounding box center [607, 62] width 66 height 9
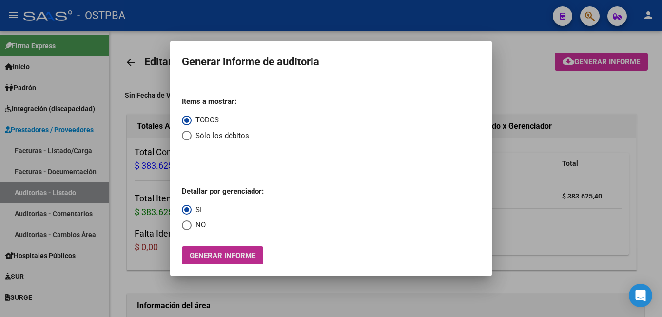
click at [253, 249] on button "Generar informe" at bounding box center [222, 255] width 81 height 18
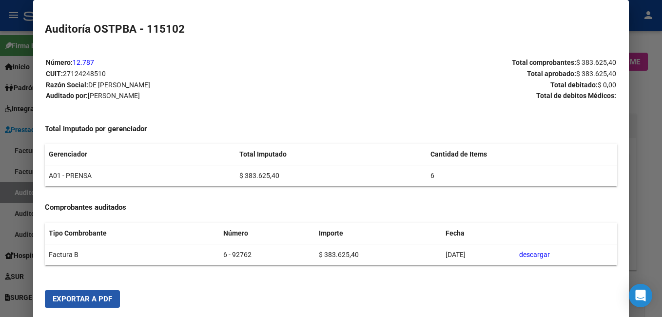
click at [107, 296] on span "Exportar a PDF" at bounding box center [82, 299] width 59 height 9
click at [655, 121] on div at bounding box center [331, 158] width 662 height 317
